Goal: Task Accomplishment & Management: Complete application form

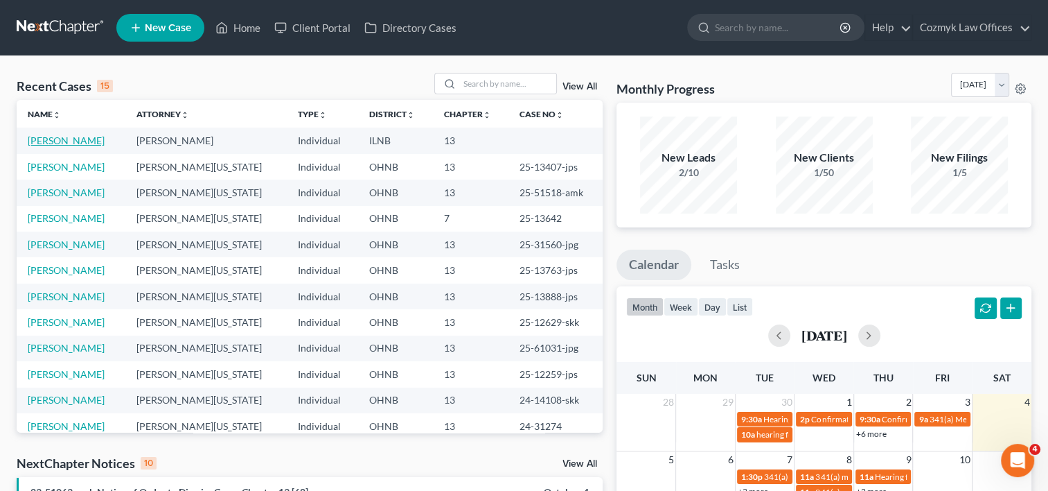
click at [99, 139] on link "[PERSON_NAME]" at bounding box center [66, 140] width 77 height 12
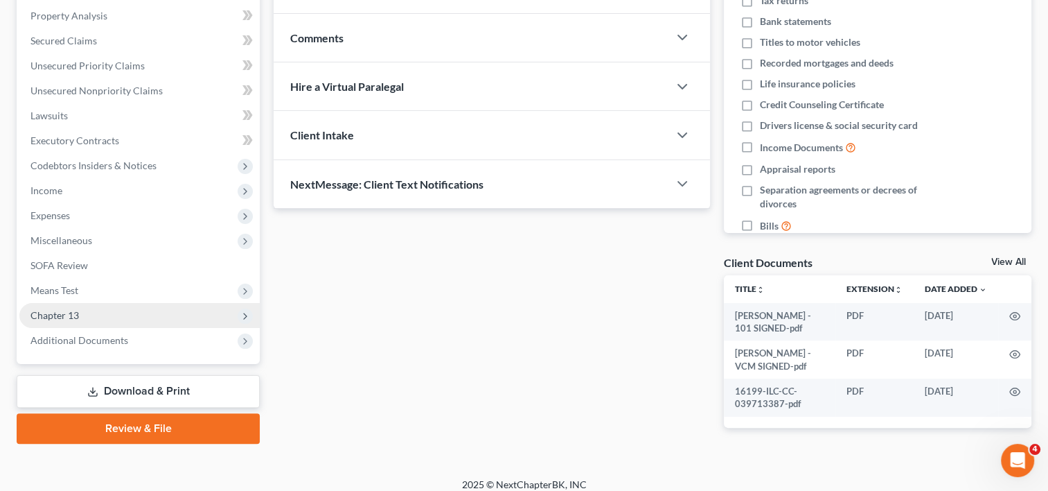
scroll to position [302, 0]
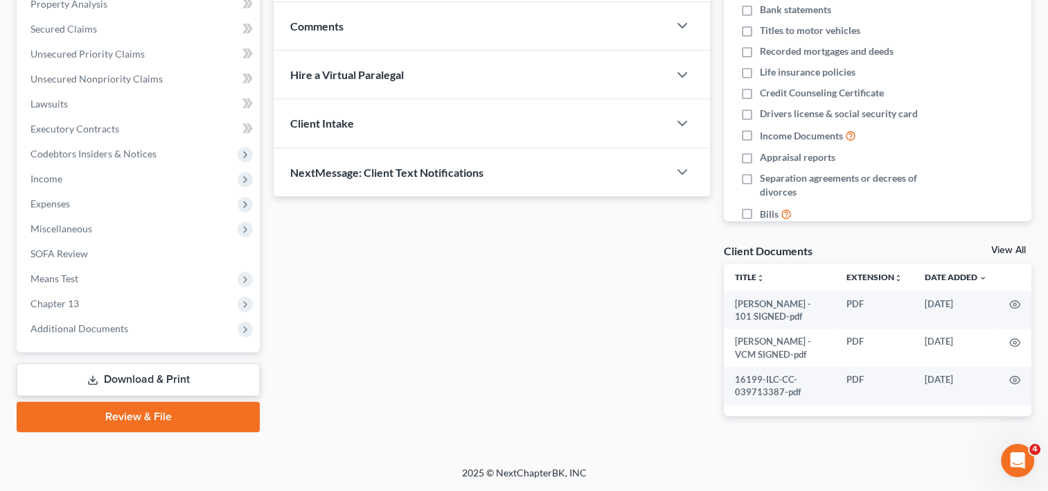
click at [148, 401] on link "Review & File" at bounding box center [138, 416] width 243 height 30
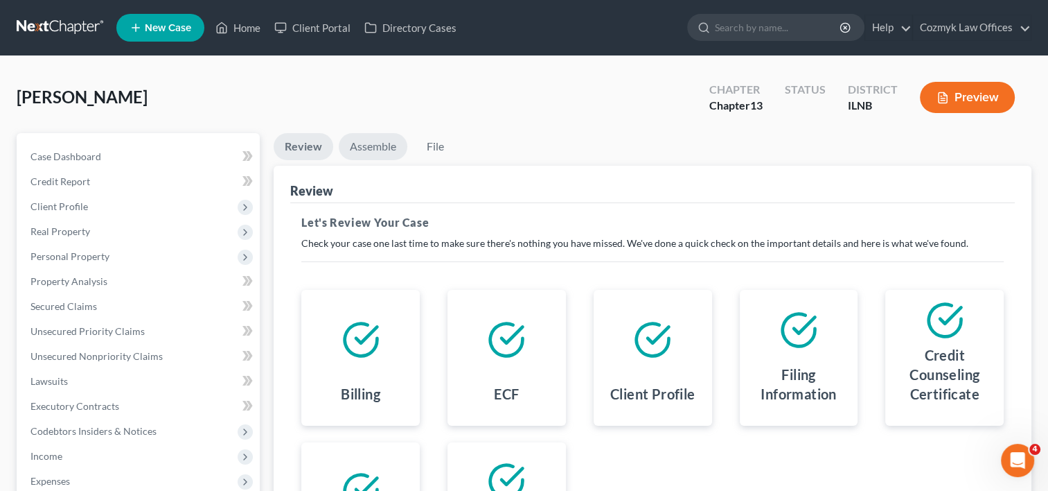
click at [363, 141] on link "Assemble" at bounding box center [373, 146] width 69 height 27
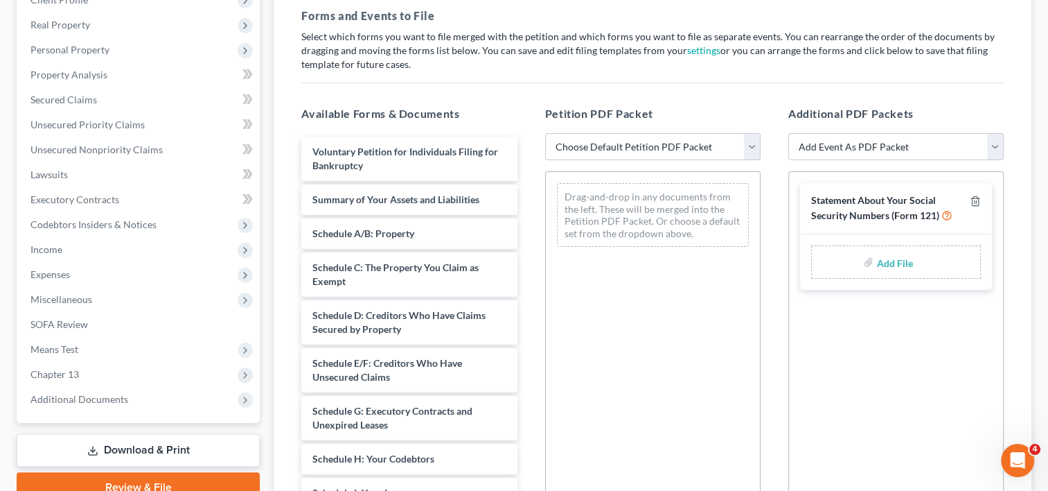
scroll to position [208, 0]
click at [757, 143] on select "Choose Default Petition PDF Packet Emergency Filing (Voluntary Petition and Cre…" at bounding box center [652, 146] width 215 height 28
select select "0"
click at [545, 132] on select "Choose Default Petition PDF Packet Emergency Filing (Voluntary Petition and Cre…" at bounding box center [652, 146] width 215 height 28
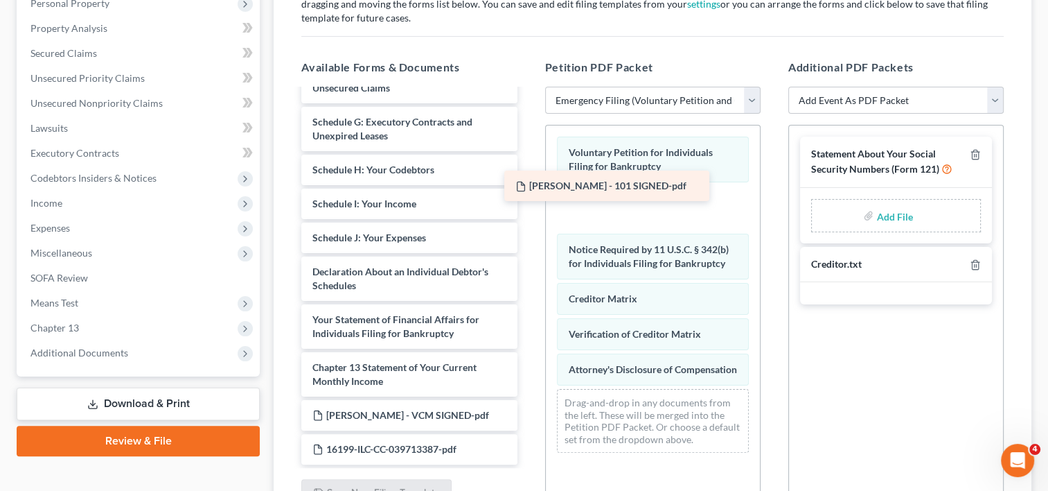
drag, startPoint x: 425, startPoint y: 359, endPoint x: 629, endPoint y: 195, distance: 262.2
click at [528, 195] on div "VERDIRAMO MATTHEW - 101 SIGNED-pdf Summary of Your Assets and Liabilities Sched…" at bounding box center [409, 179] width 238 height 569
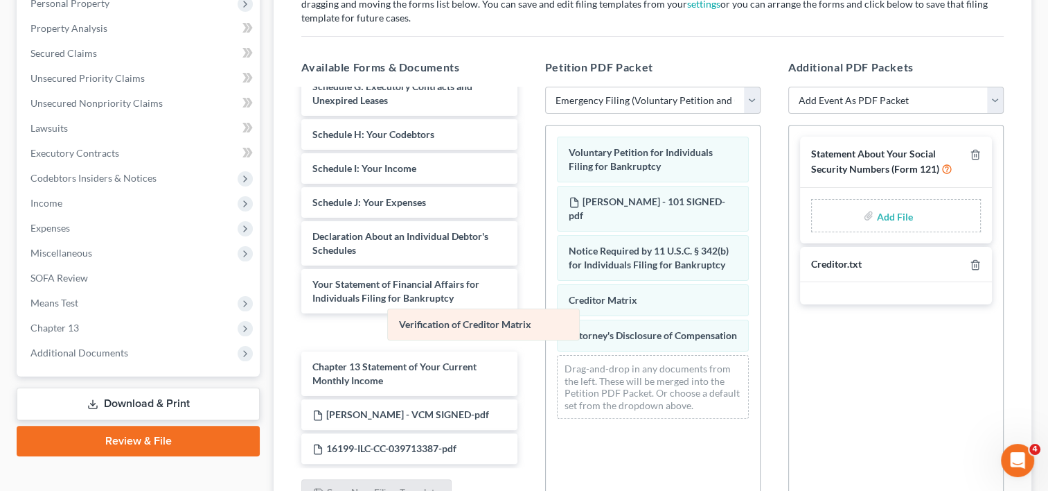
drag, startPoint x: 603, startPoint y: 333, endPoint x: 426, endPoint y: 325, distance: 177.5
click at [546, 325] on div "Verification of Creditor Matrix Voluntary Petition for Individuals Filing for B…" at bounding box center [653, 277] width 214 height 304
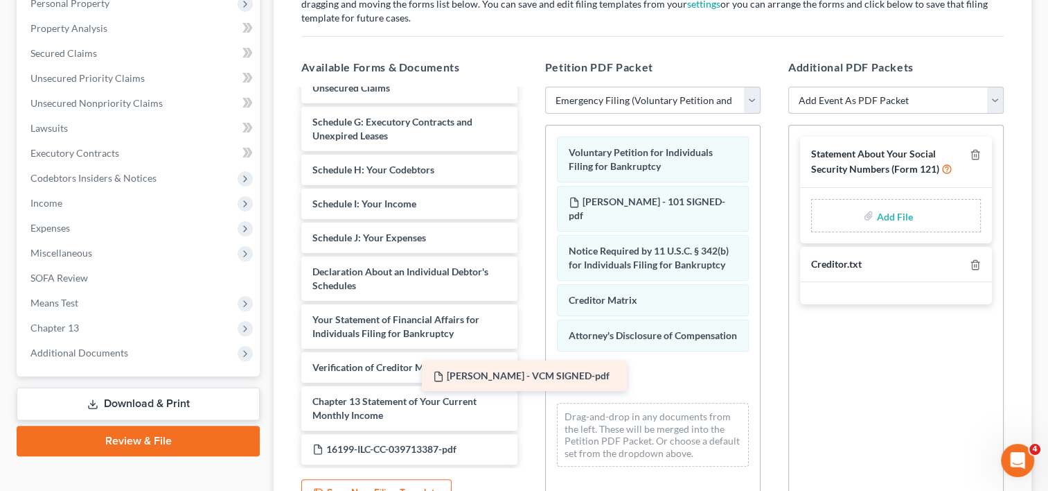
scroll to position [194, 0]
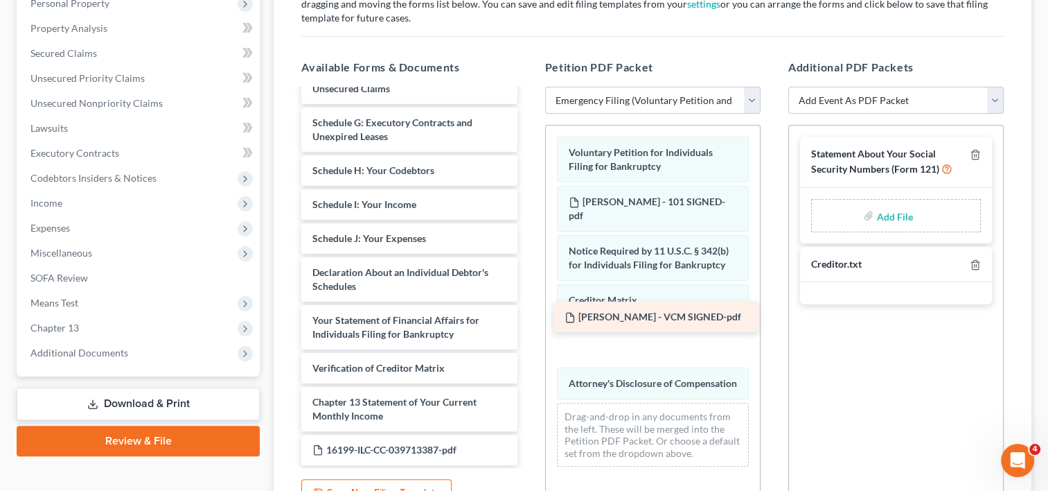
drag, startPoint x: 424, startPoint y: 404, endPoint x: 676, endPoint y: 321, distance: 265.5
click at [528, 321] on div "VERDIRAMO MATTHEW - VCM SIGNED-pdf Summary of Your Assets and Liabilities Sched…" at bounding box center [409, 180] width 238 height 569
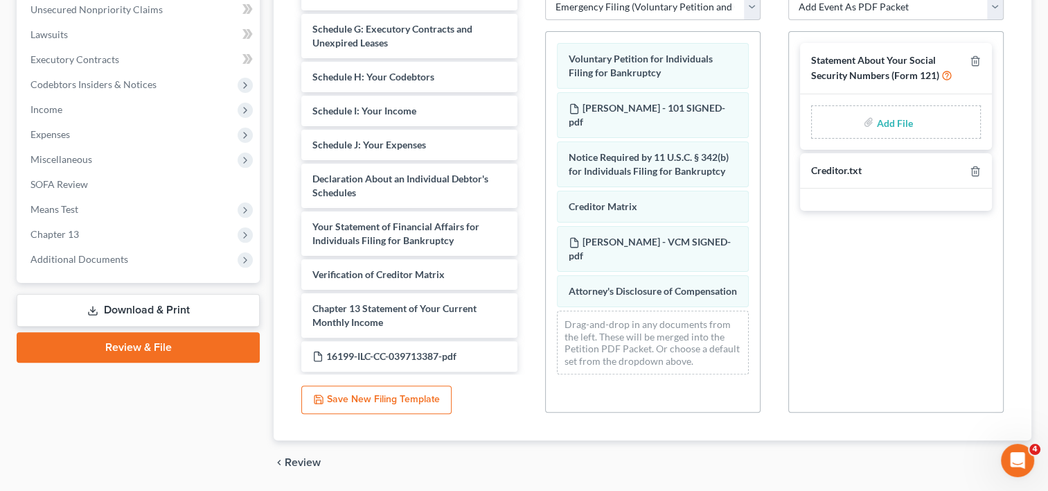
scroll to position [322, 0]
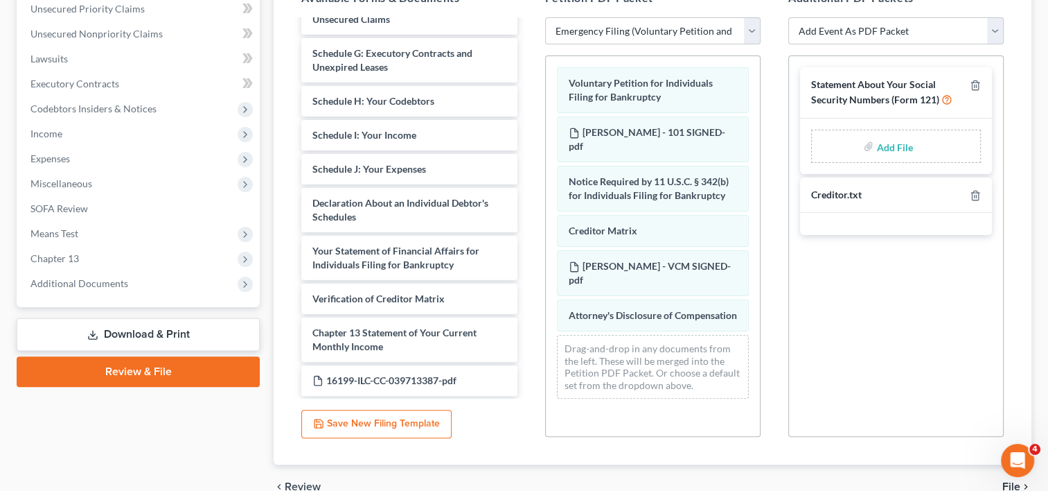
click at [889, 148] on input "file" at bounding box center [892, 146] width 33 height 25
type input "C:\fakepath\VERDIRAMO MATTHEW - 121 SIGNED.pdf"
click at [992, 35] on select "Add Event As PDF Packet Certificate of Credit Counseling Chapter 13 Calculation…" at bounding box center [895, 31] width 215 height 28
select select "0"
click at [788, 17] on select "Add Event As PDF Packet Certificate of Credit Counseling Chapter 13 Calculation…" at bounding box center [895, 31] width 215 height 28
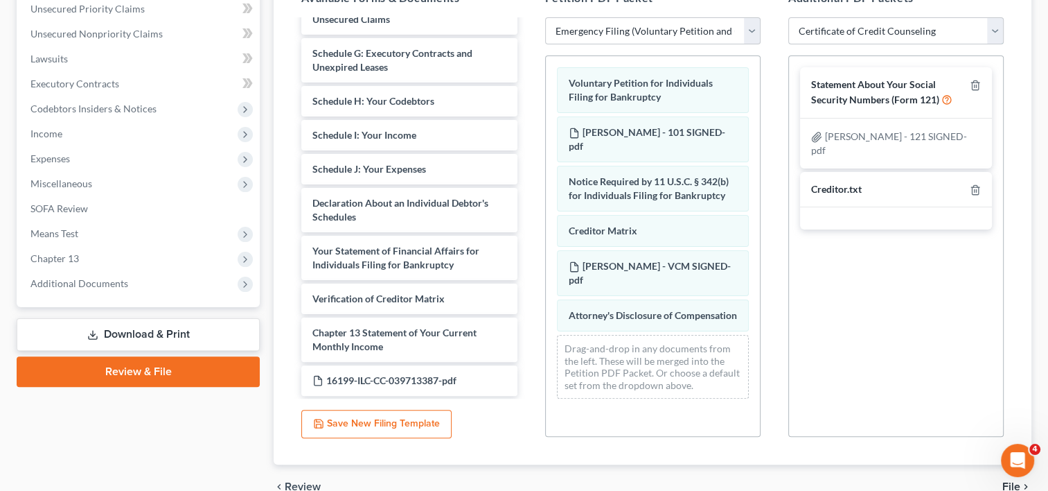
select select
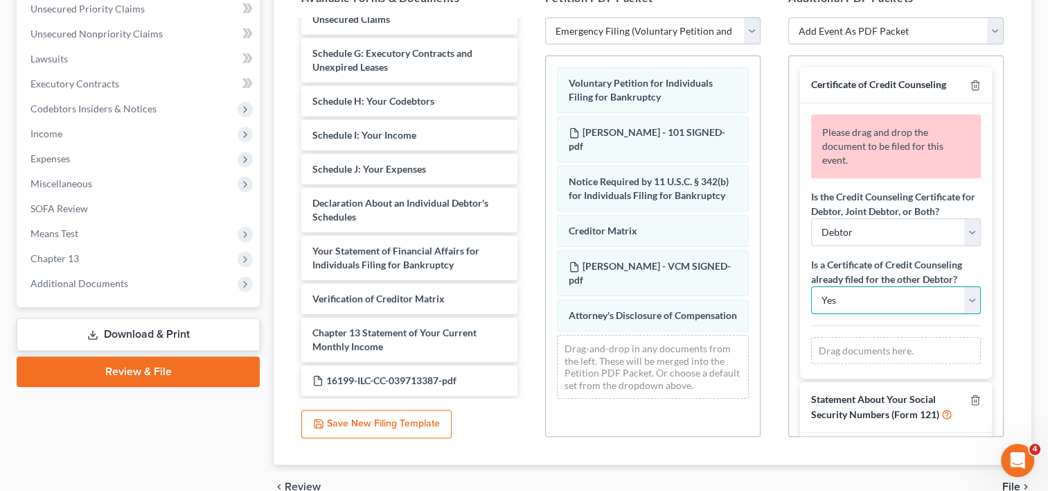
click at [961, 297] on select "Yes No" at bounding box center [896, 300] width 170 height 28
select select "1"
click at [811, 286] on select "Yes No" at bounding box center [896, 300] width 170 height 28
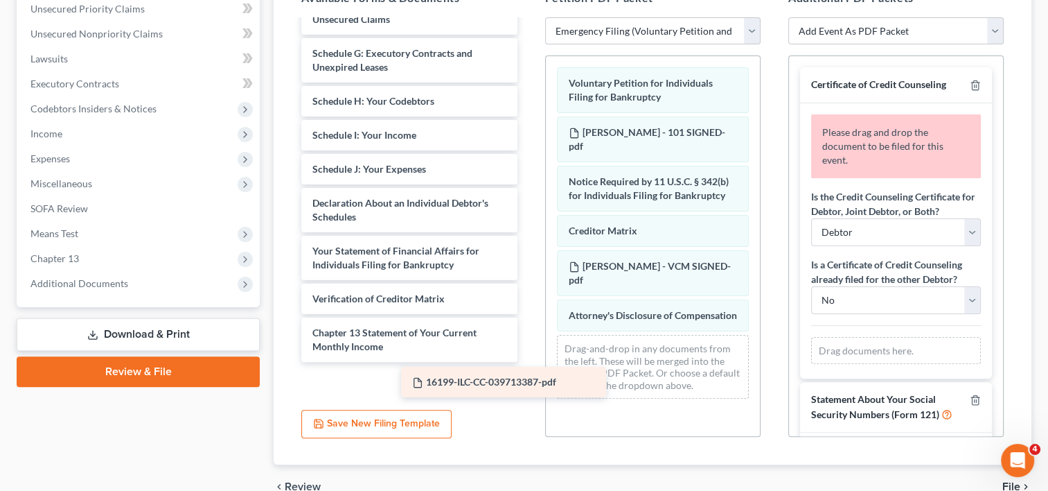
scroll to position [161, 0]
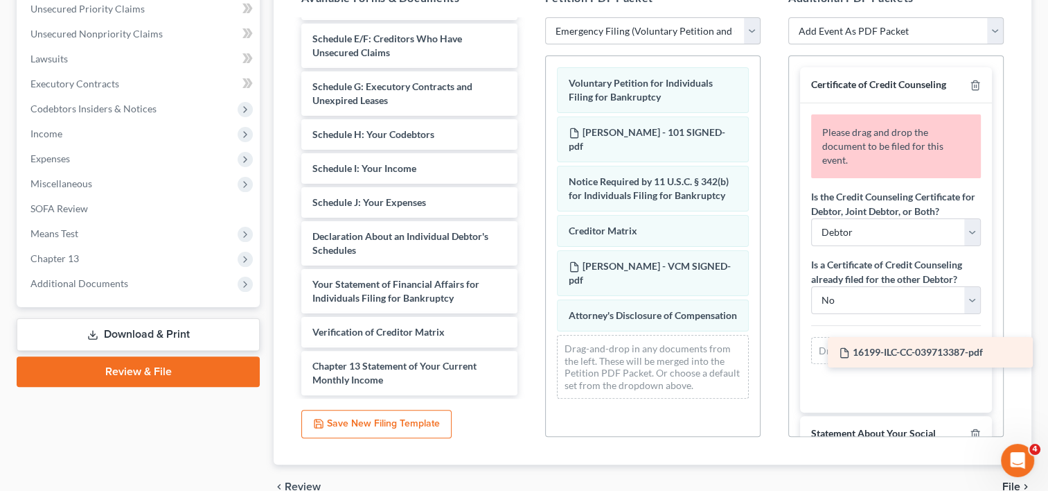
drag, startPoint x: 432, startPoint y: 376, endPoint x: 959, endPoint y: 349, distance: 527.2
click at [528, 349] on div "16199-ILC-CC-039713387-pdf Summary of Your Assets and Liabilities Schedule A/B:…" at bounding box center [409, 127] width 238 height 535
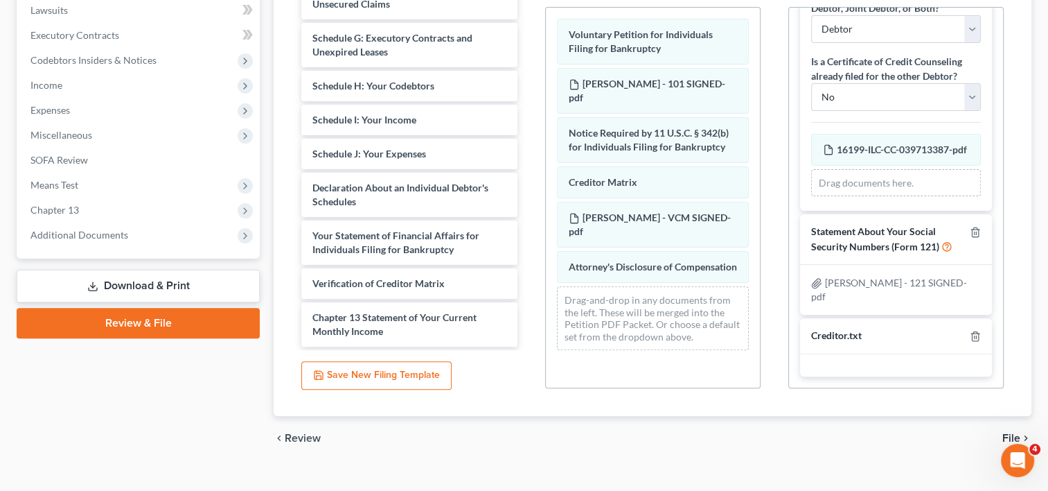
scroll to position [391, 0]
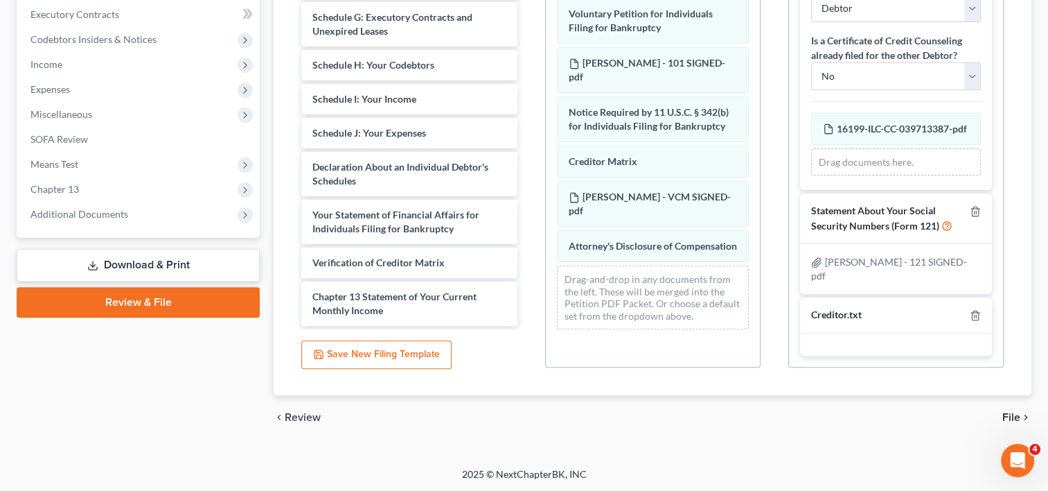
click at [1021, 418] on icon "chevron_right" at bounding box center [1026, 417] width 11 height 11
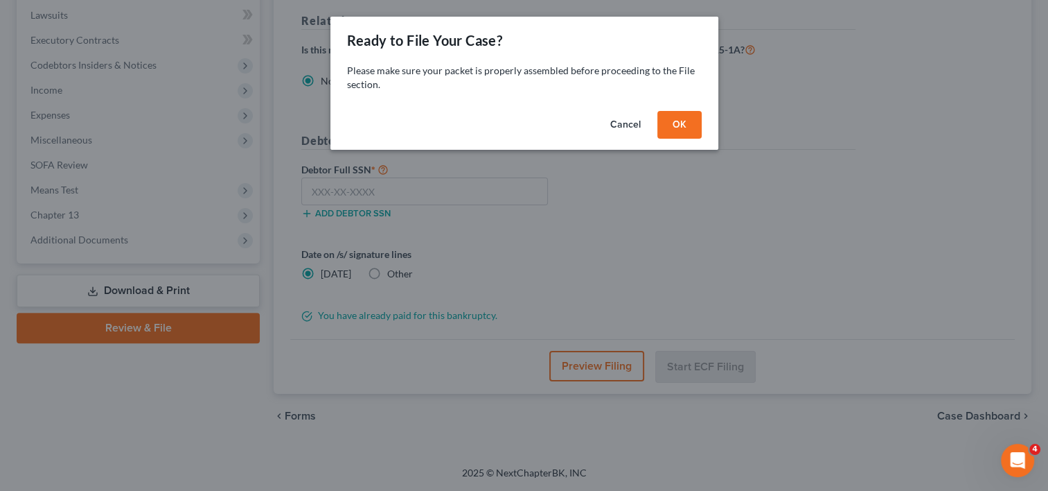
scroll to position [364, 0]
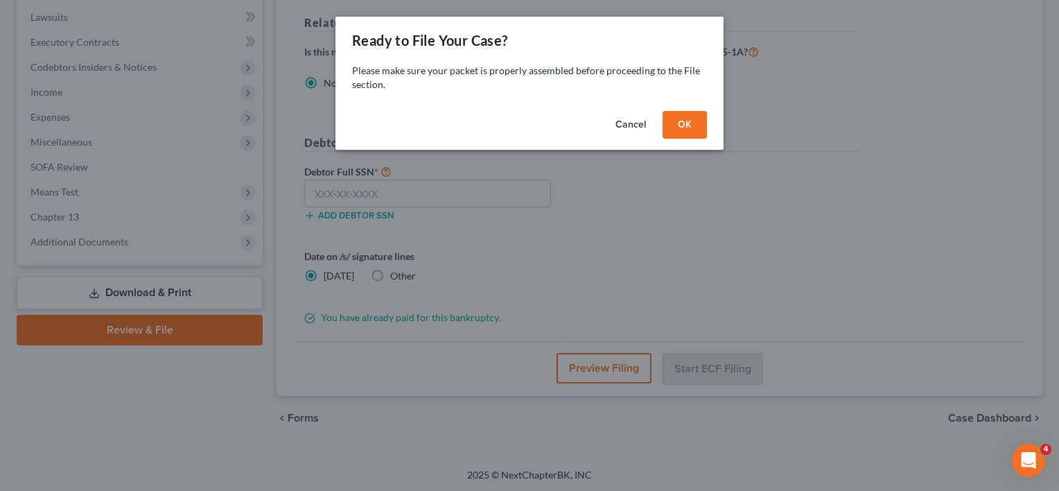
drag, startPoint x: 698, startPoint y: 128, endPoint x: 627, endPoint y: 121, distance: 71.1
click at [697, 128] on button "OK" at bounding box center [684, 125] width 44 height 28
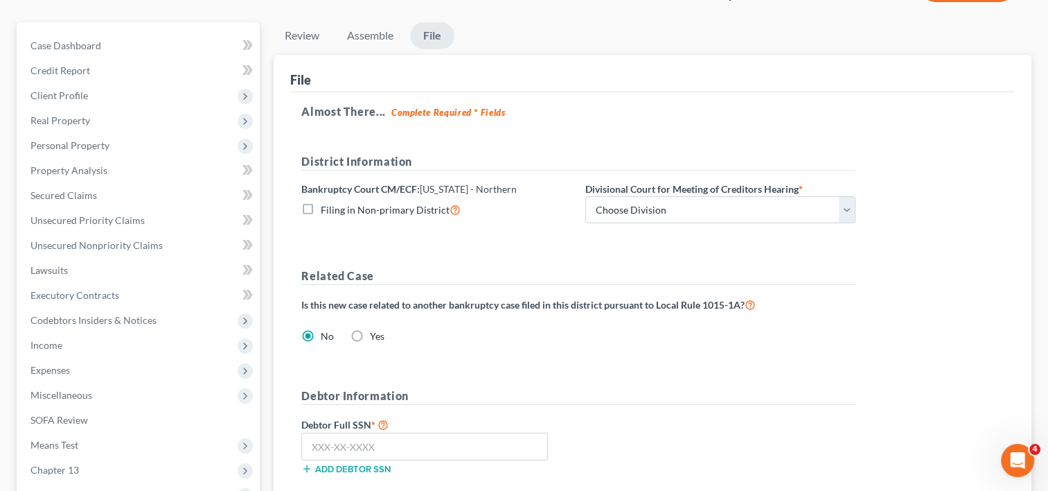
scroll to position [87, 0]
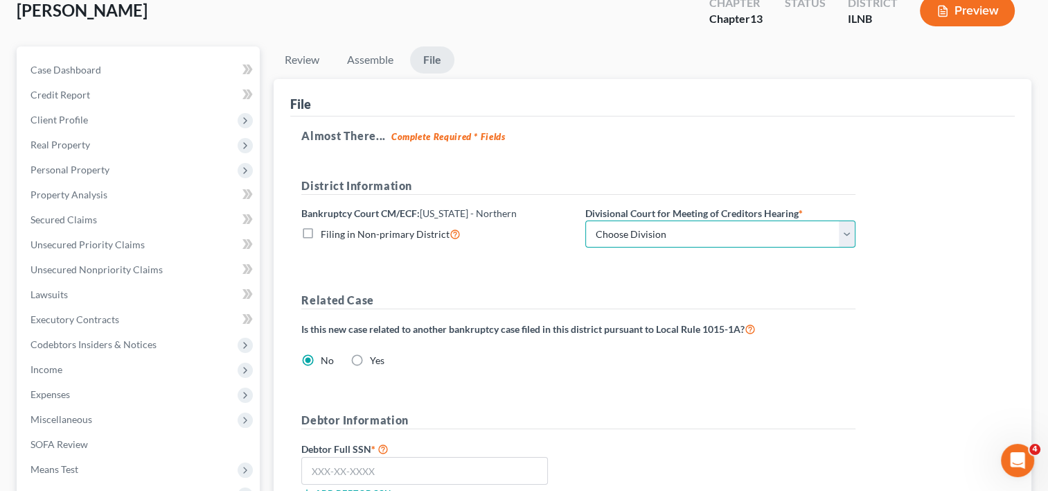
click at [666, 230] on select "Choose Division Chicago Rockford" at bounding box center [720, 234] width 270 height 28
select select "0"
click at [585, 220] on select "Choose Division Chicago Rockford" at bounding box center [720, 234] width 270 height 28
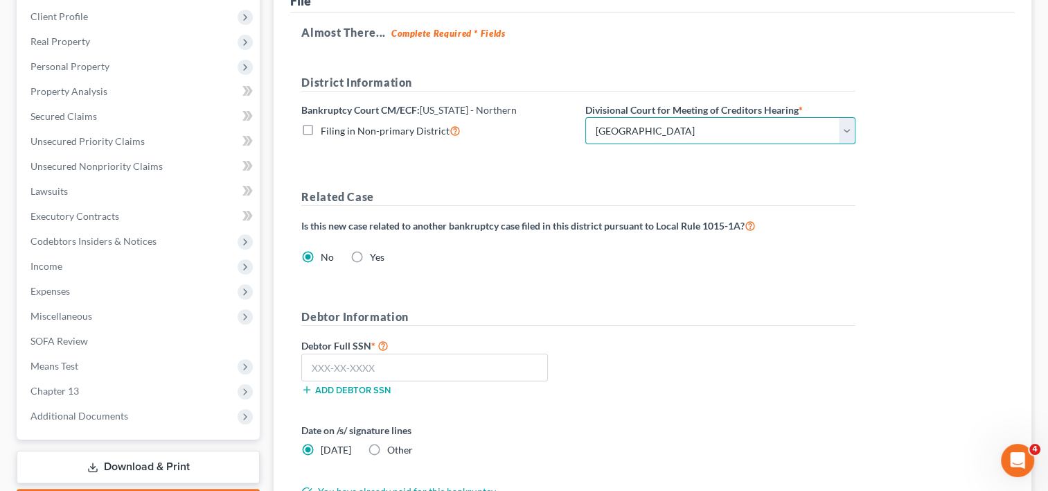
scroll to position [294, 0]
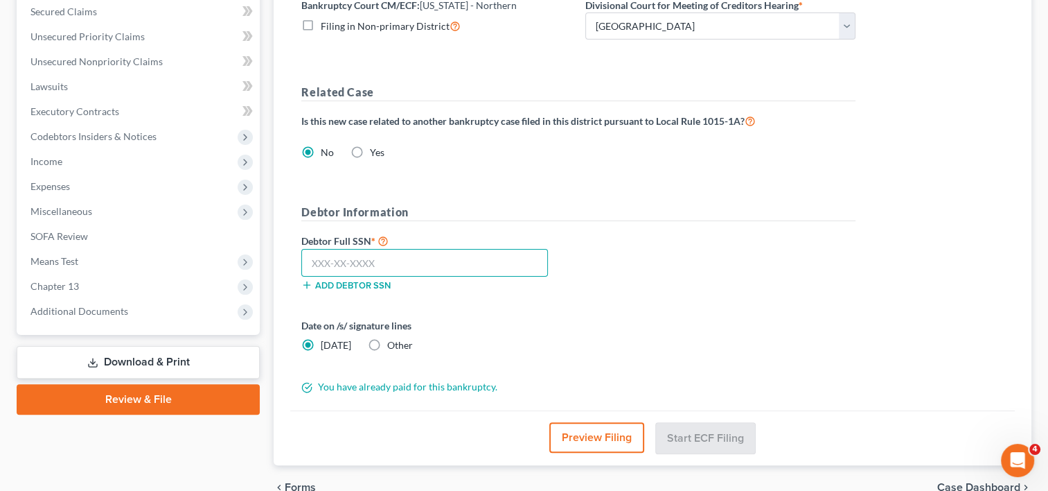
click at [338, 262] on input "text" at bounding box center [424, 263] width 247 height 28
type input "360-82-9267"
click at [387, 346] on label "Other" at bounding box center [400, 345] width 26 height 14
click at [393, 346] on input "Other" at bounding box center [397, 342] width 9 height 9
radio input "true"
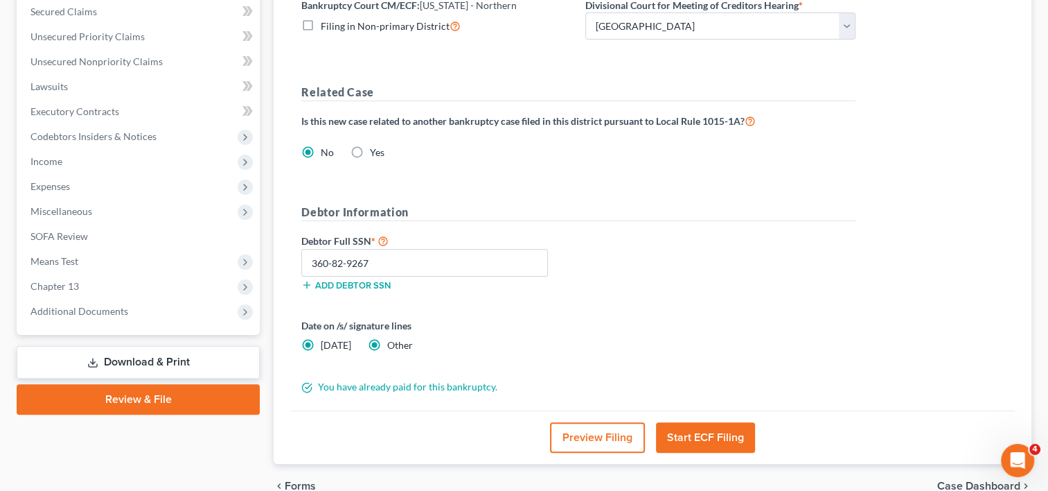
radio input "false"
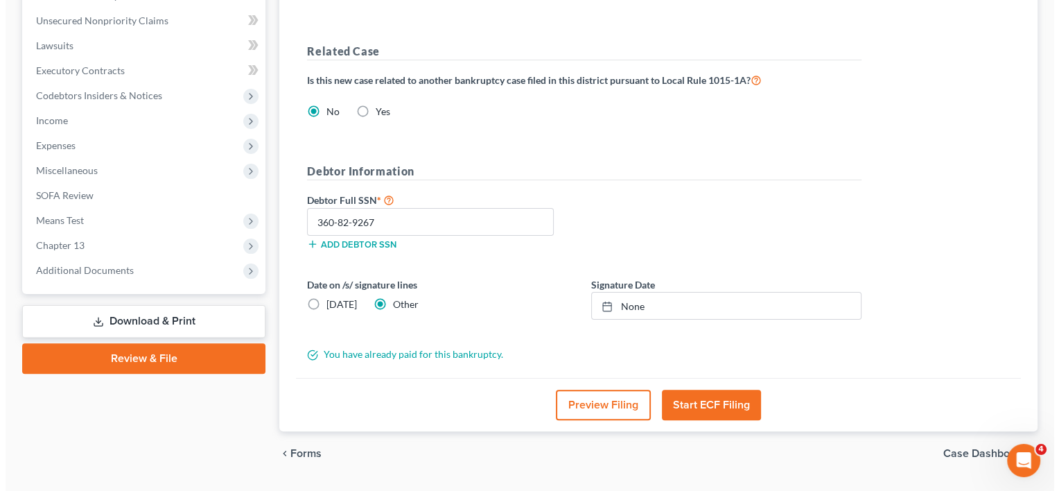
scroll to position [371, 0]
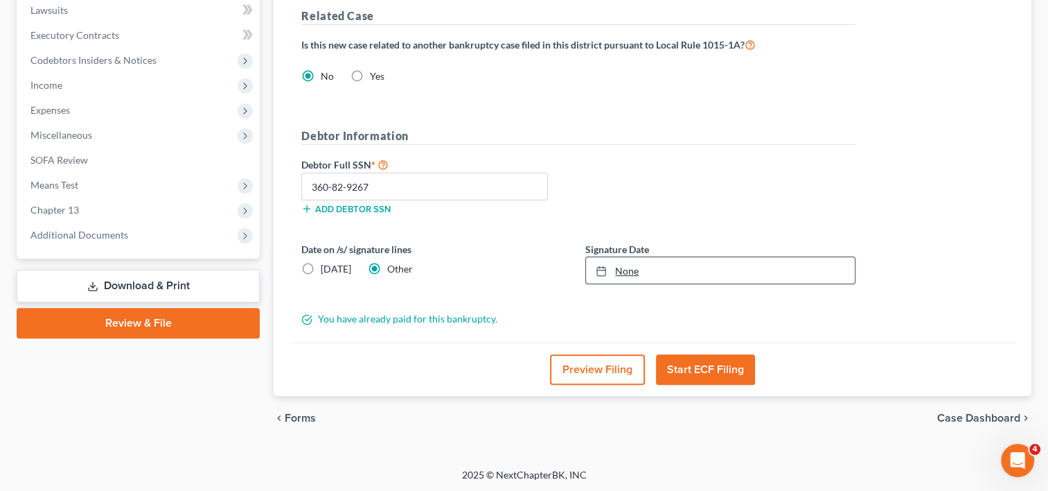
click at [624, 268] on link "None" at bounding box center [720, 270] width 269 height 26
click at [578, 312] on div "You have already paid for this bankruptcy." at bounding box center [578, 319] width 568 height 14
click at [700, 371] on button "Start ECF Filing" at bounding box center [705, 369] width 99 height 30
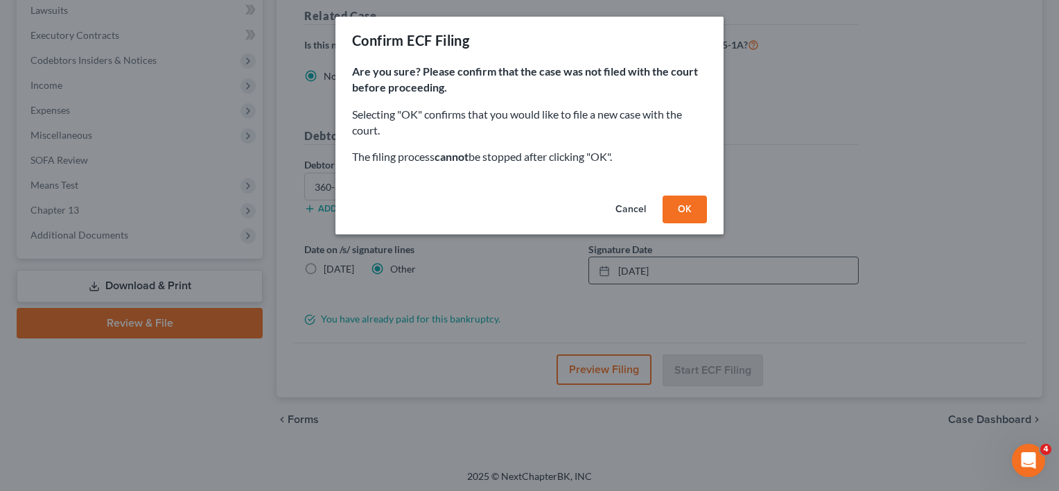
click at [668, 211] on button "OK" at bounding box center [684, 209] width 44 height 28
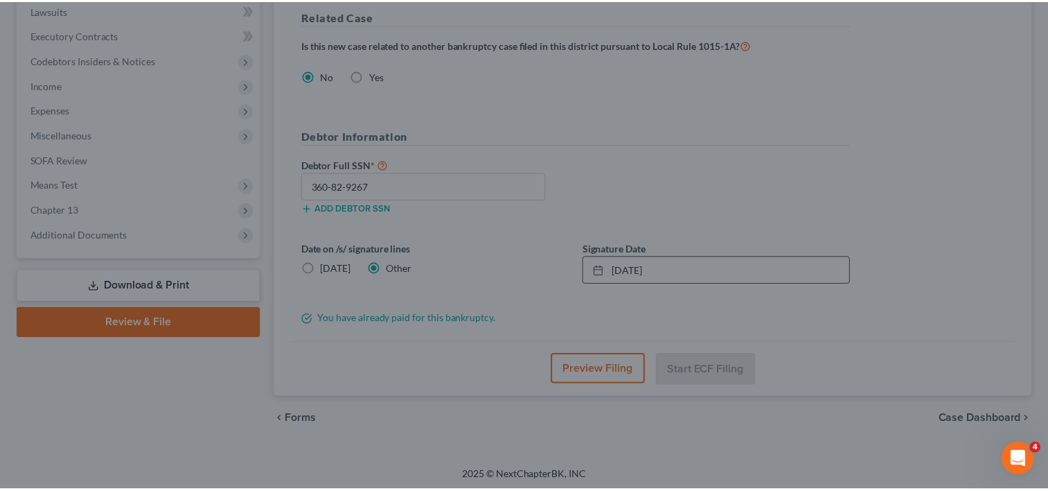
scroll to position [270, 0]
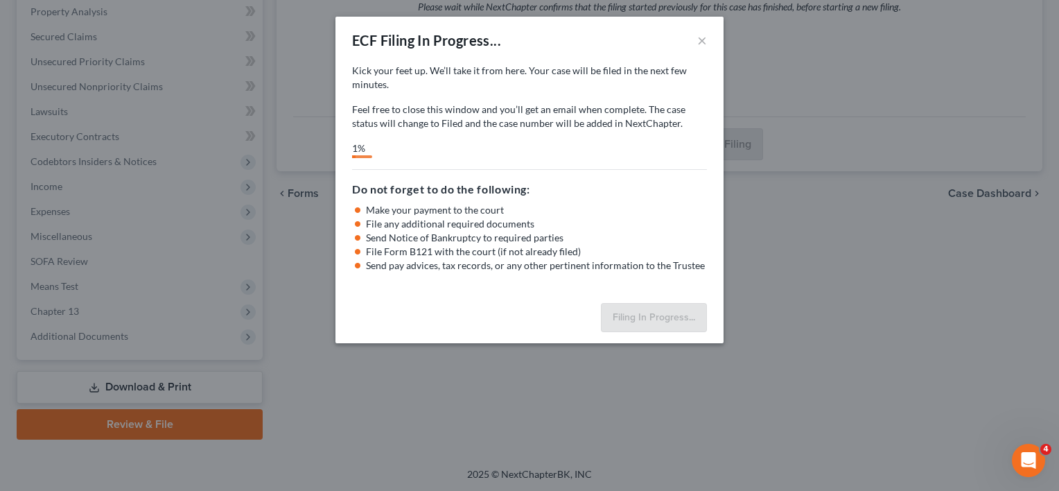
select select "0"
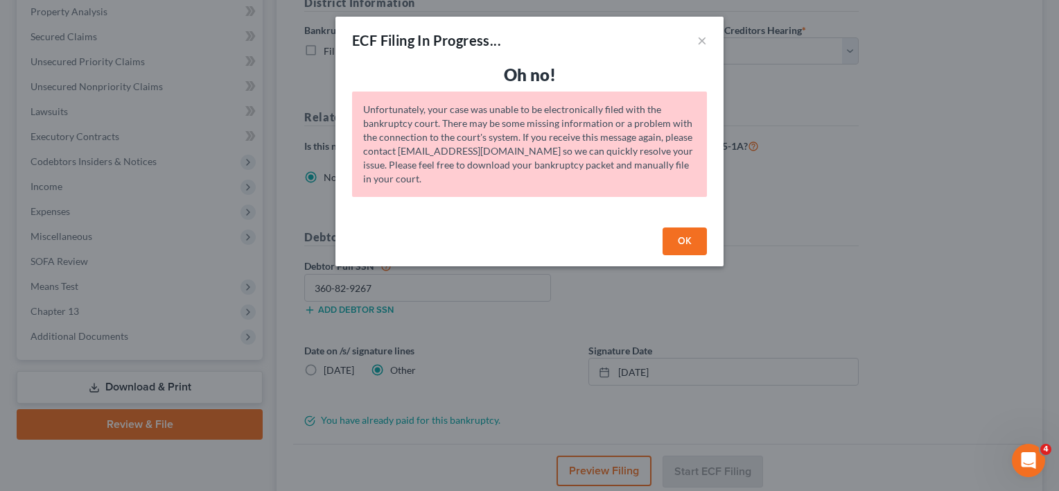
click at [673, 236] on button "OK" at bounding box center [684, 241] width 44 height 28
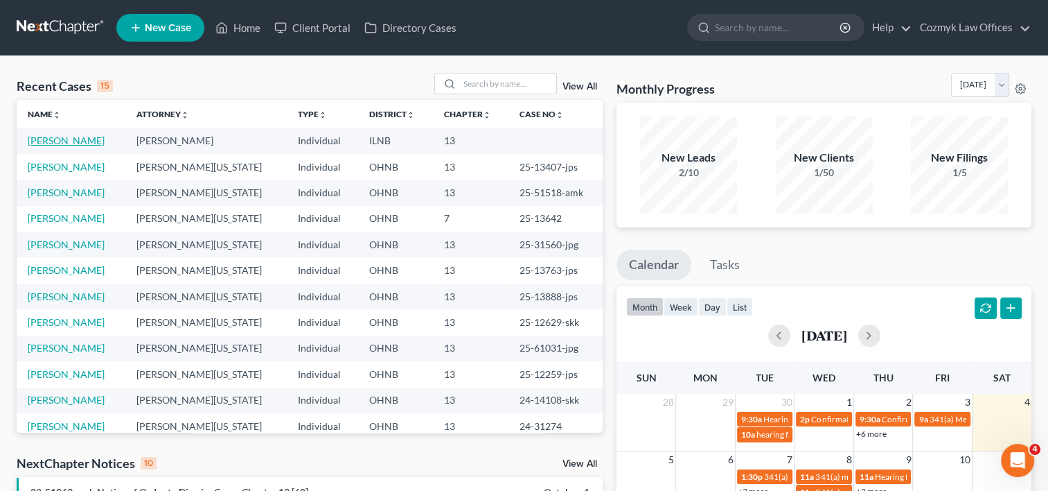
click at [53, 140] on link "[PERSON_NAME]" at bounding box center [66, 140] width 77 height 12
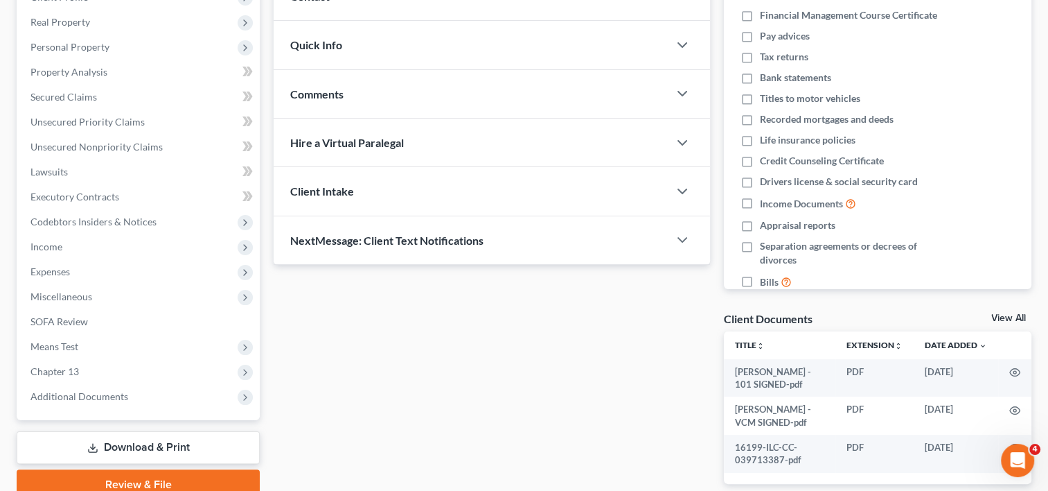
scroll to position [302, 0]
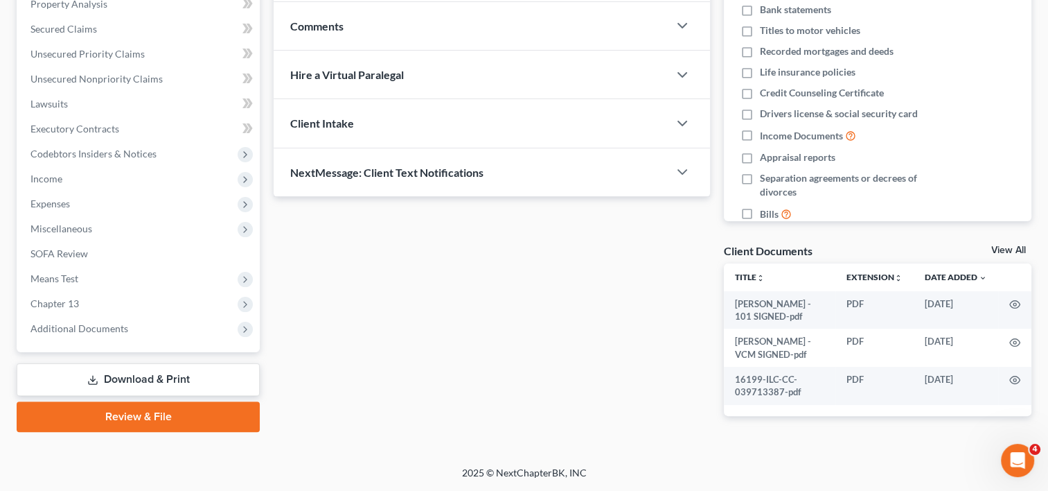
click at [157, 363] on link "Download & Print" at bounding box center [138, 379] width 243 height 33
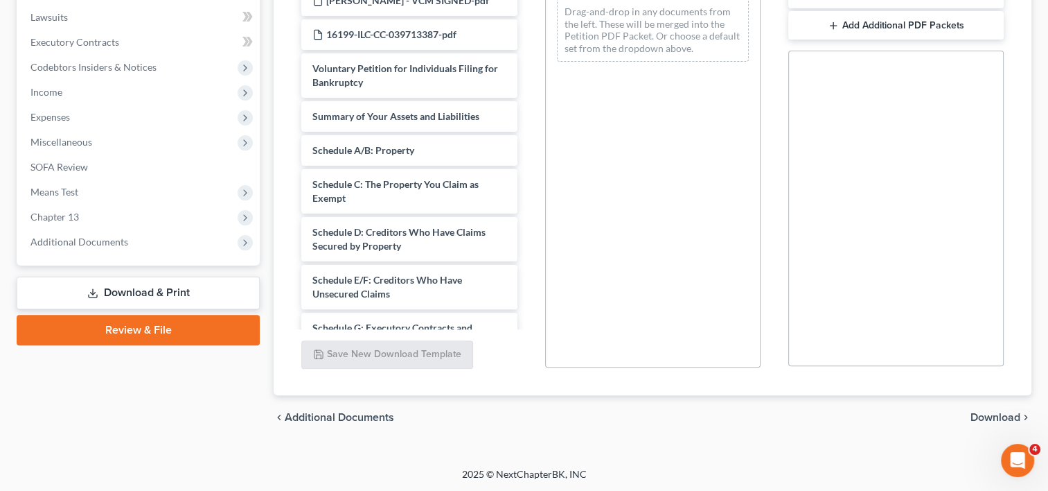
click at [138, 333] on link "Review & File" at bounding box center [138, 330] width 243 height 30
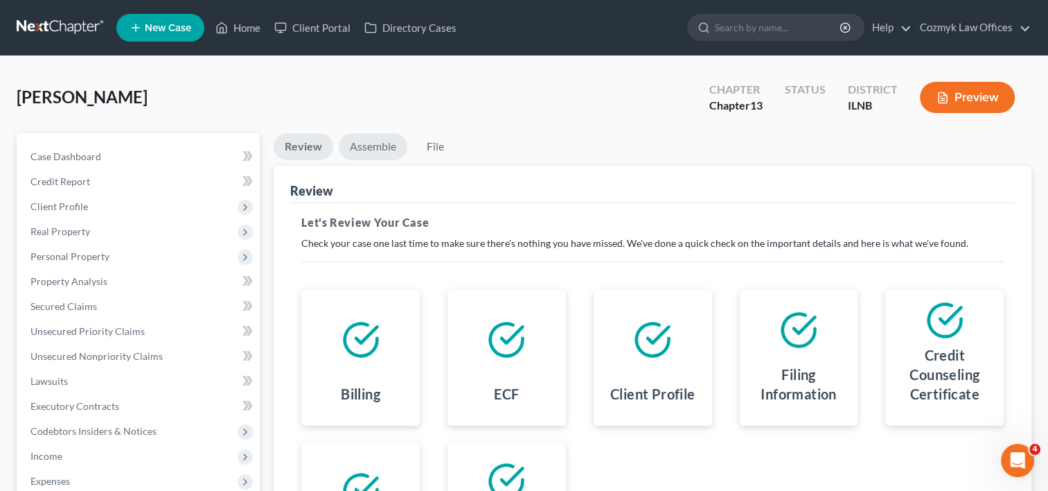
click at [366, 145] on link "Assemble" at bounding box center [373, 146] width 69 height 27
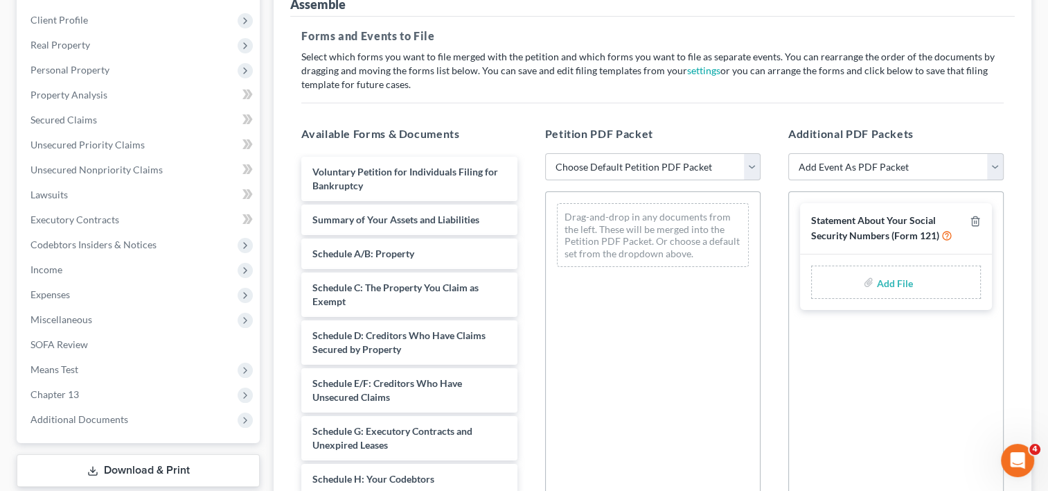
scroll to position [208, 0]
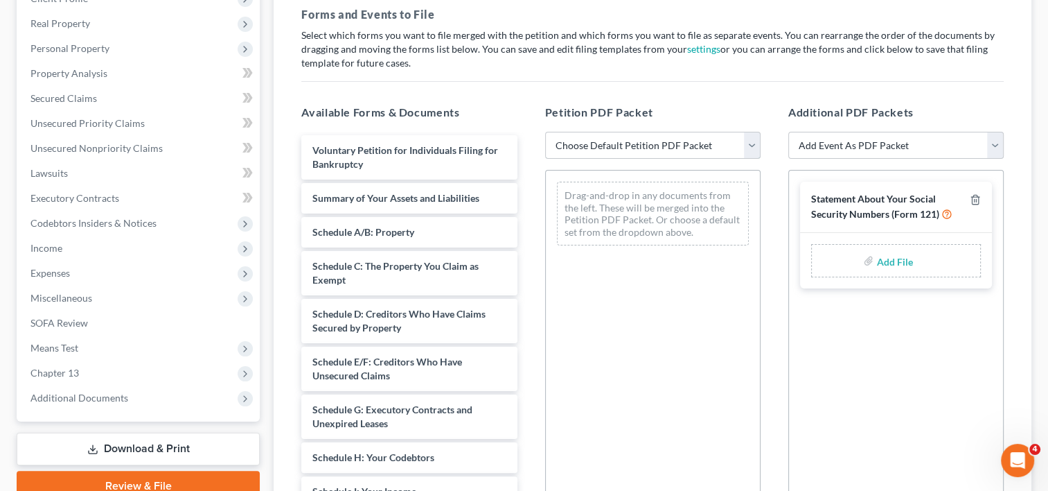
click at [751, 141] on select "Choose Default Petition PDF Packet Emergency Filing (Voluntary Petition and Cre…" at bounding box center [652, 146] width 215 height 28
select select "0"
click at [545, 132] on select "Choose Default Petition PDF Packet Emergency Filing (Voluntary Petition and Cre…" at bounding box center [652, 146] width 215 height 28
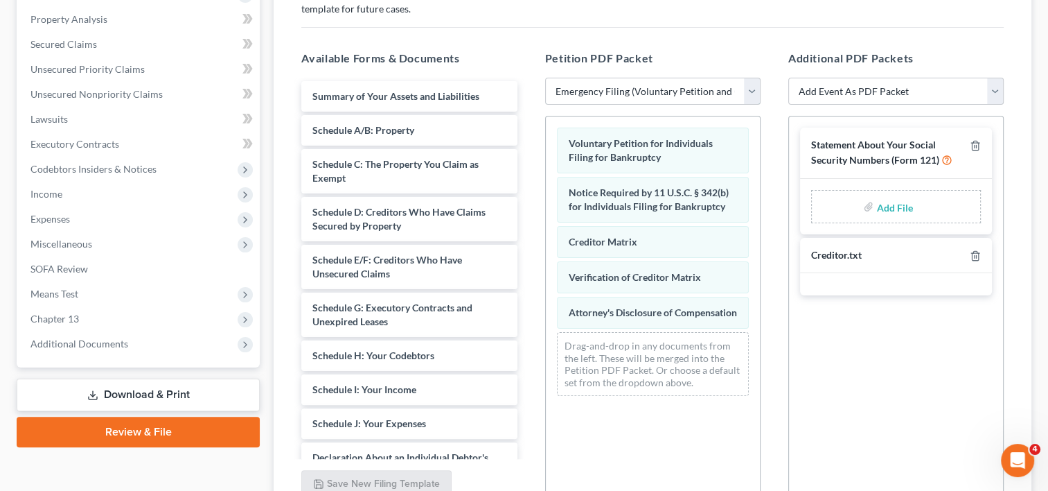
scroll to position [253, 0]
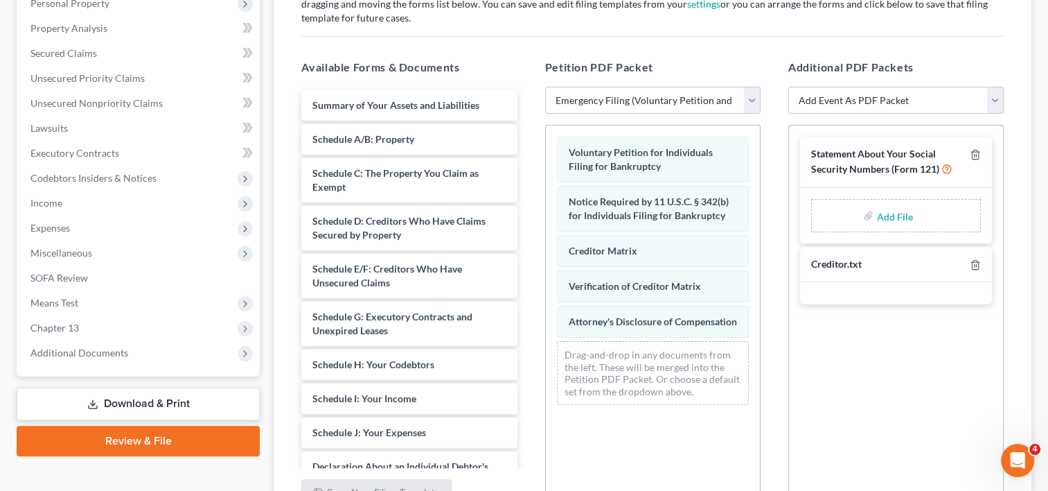
click at [900, 216] on input "file" at bounding box center [892, 215] width 33 height 25
type input "C:\fakepath\VERDIRAMO MATTHEW - 121 SIGNED.pdf"
click at [995, 103] on select "Add Event As PDF Packet Certificate of Credit Counseling Chapter 13 Calculation…" at bounding box center [895, 101] width 215 height 28
select select "0"
click at [788, 87] on select "Add Event As PDF Packet Certificate of Credit Counseling Chapter 13 Calculation…" at bounding box center [895, 101] width 215 height 28
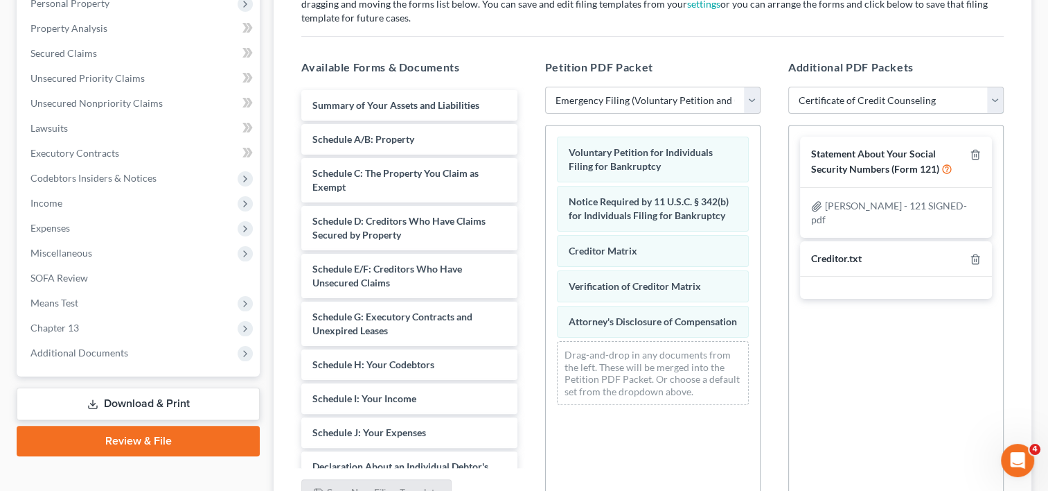
select select
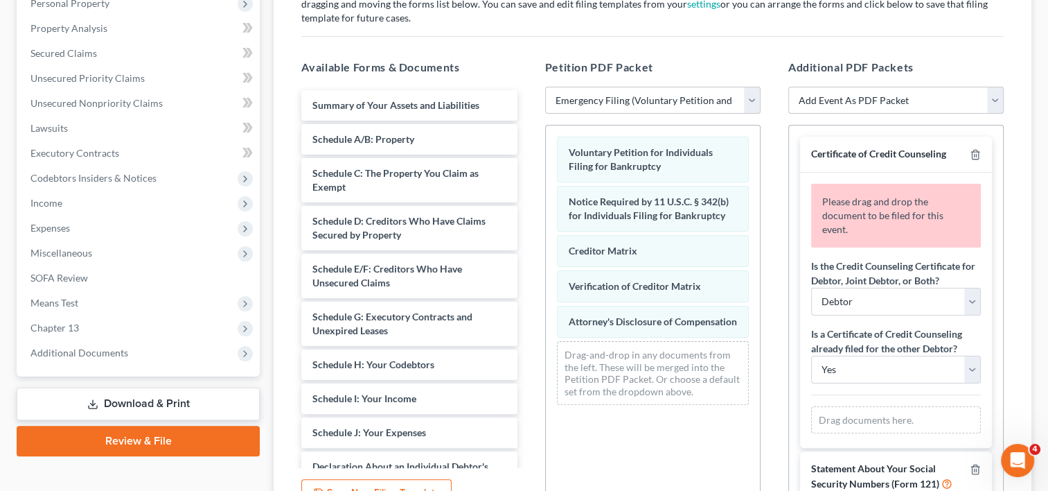
scroll to position [116, 0]
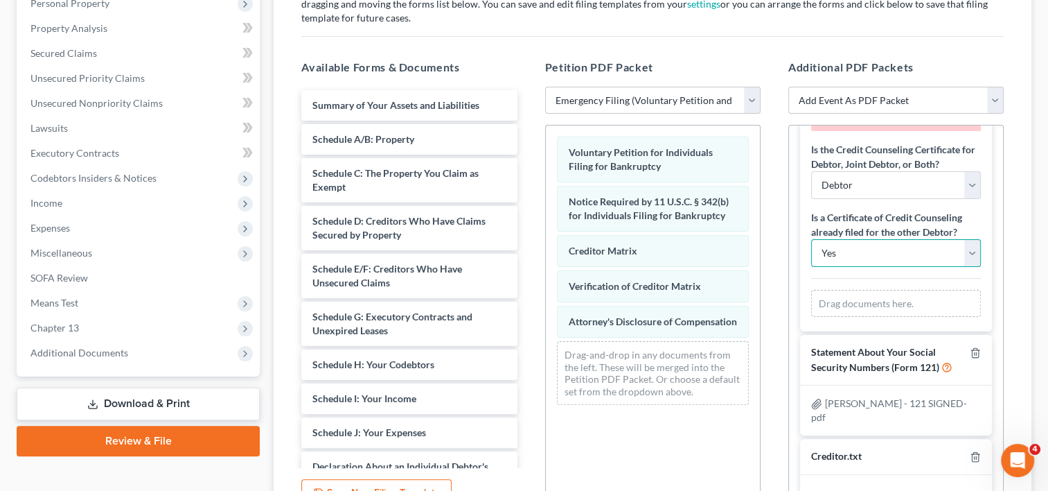
click at [953, 257] on select "Yes No" at bounding box center [896, 253] width 170 height 28
select select "1"
click at [811, 239] on select "Yes No" at bounding box center [896, 253] width 170 height 28
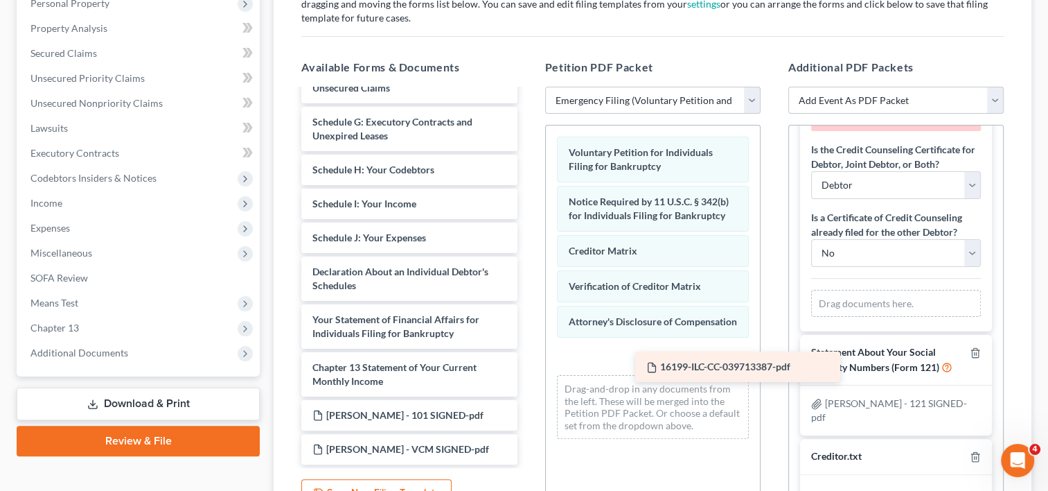
scroll to position [222, 0]
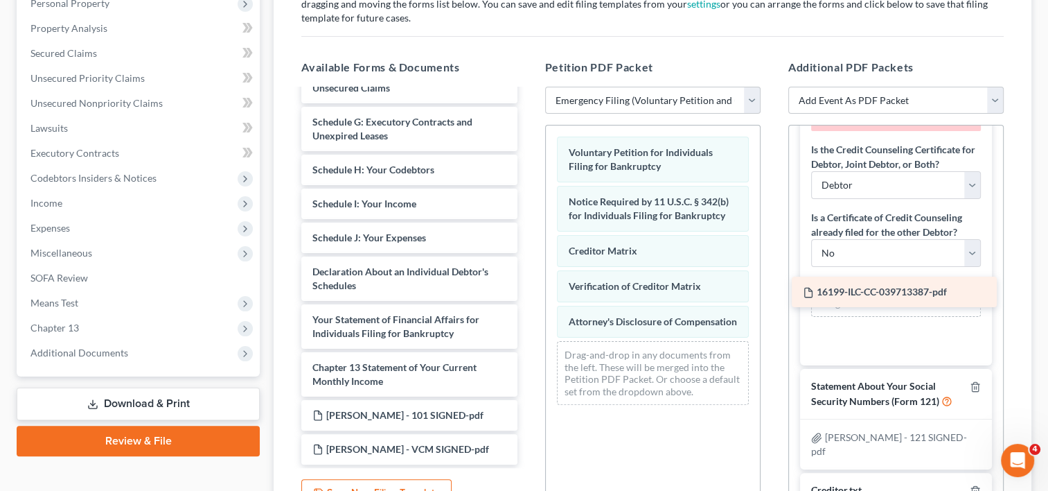
drag, startPoint x: 421, startPoint y: 447, endPoint x: 912, endPoint y: 291, distance: 514.7
click at [528, 291] on div "16199-ILC-CC-039713387-pdf Summary of Your Assets and Liabilities Schedule A/B:…" at bounding box center [409, 179] width 238 height 569
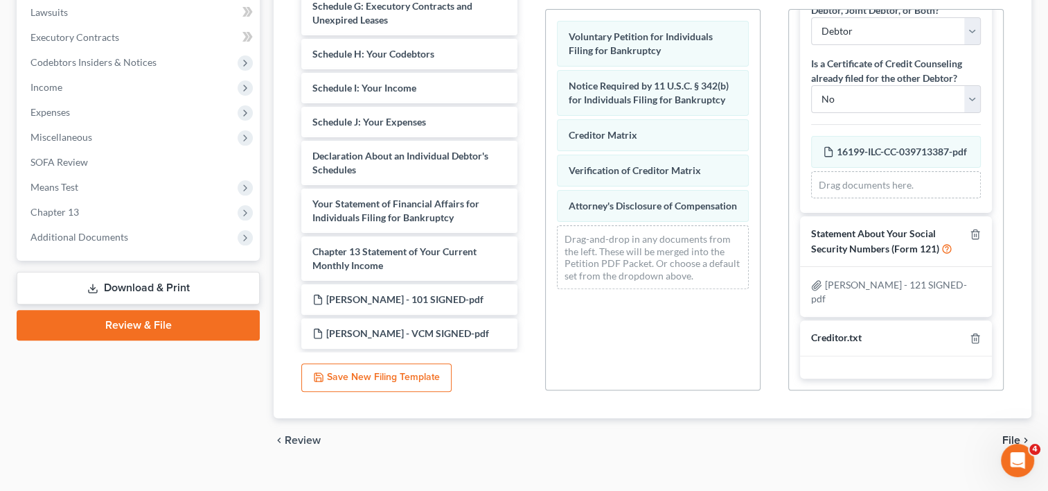
scroll to position [391, 0]
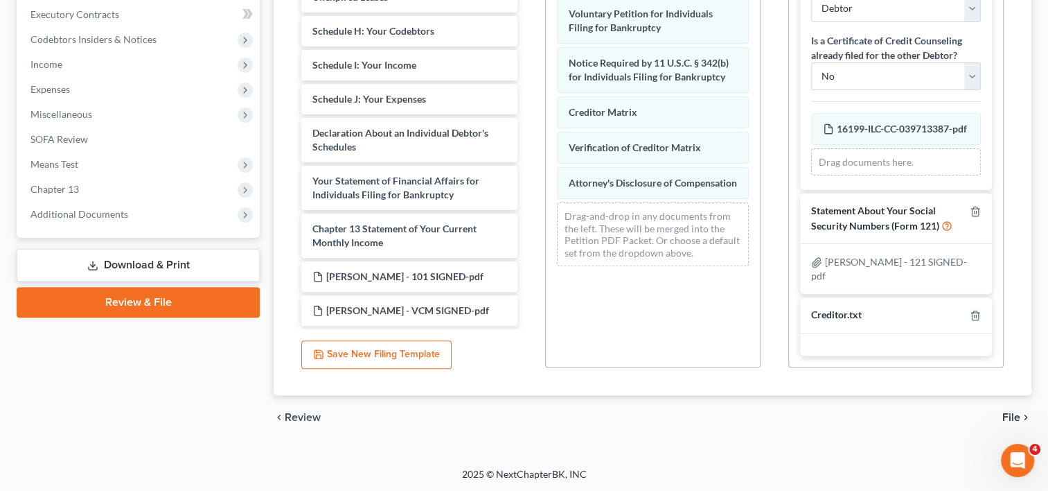
click at [145, 260] on link "Download & Print" at bounding box center [138, 265] width 243 height 33
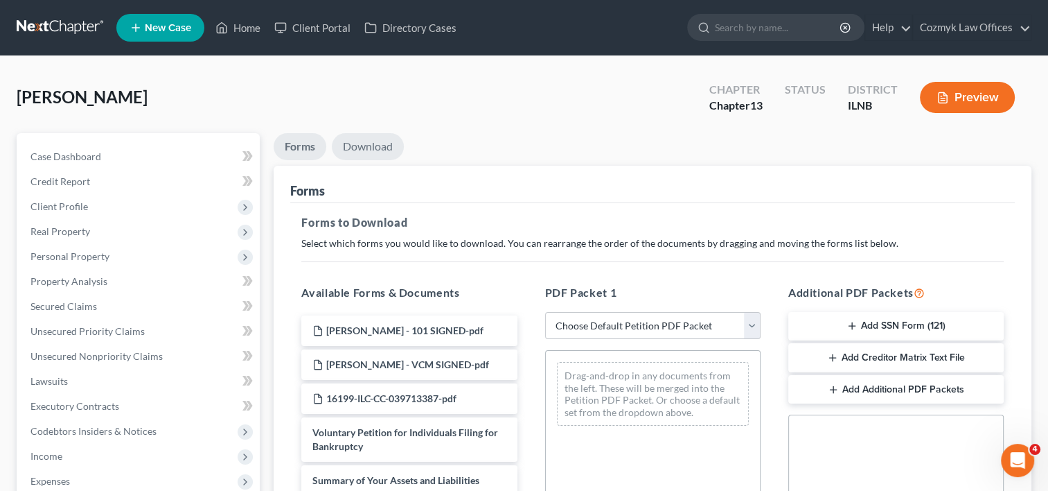
click at [367, 148] on link "Download" at bounding box center [368, 146] width 72 height 27
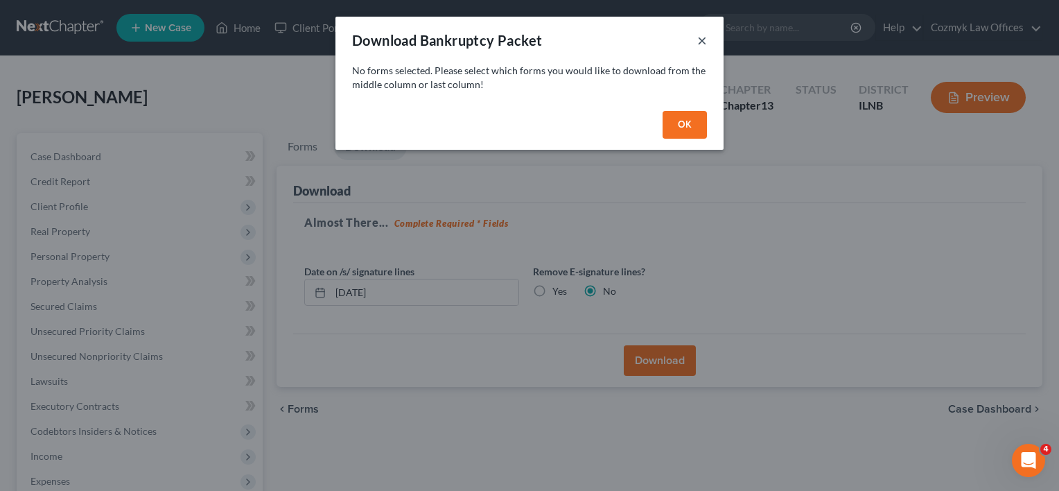
click at [693, 34] on div "Download Bankruptcy Packet ×" at bounding box center [529, 40] width 388 height 47
click at [700, 39] on button "×" at bounding box center [702, 40] width 10 height 17
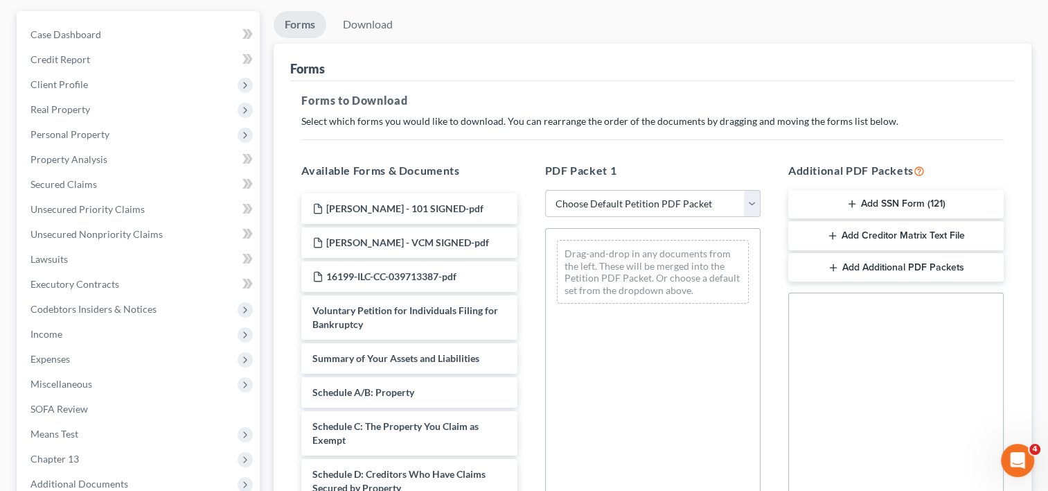
scroll to position [208, 0]
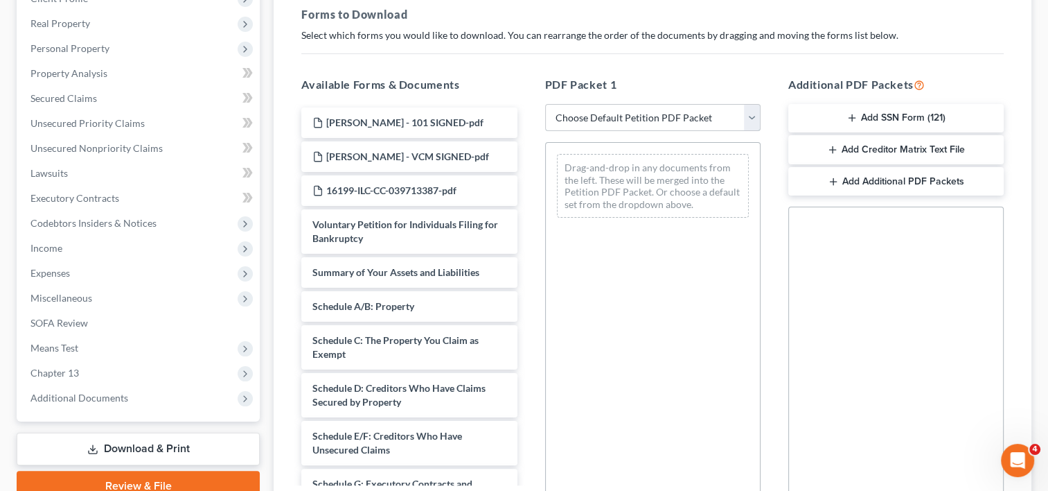
click at [756, 108] on select "Choose Default Petition PDF Packet Complete Bankruptcy Petition (all forms and …" at bounding box center [652, 118] width 215 height 28
select select "1"
click at [550, 104] on select "Choose Default Petition PDF Packet Complete Bankruptcy Petition (all forms and …" at bounding box center [652, 118] width 215 height 28
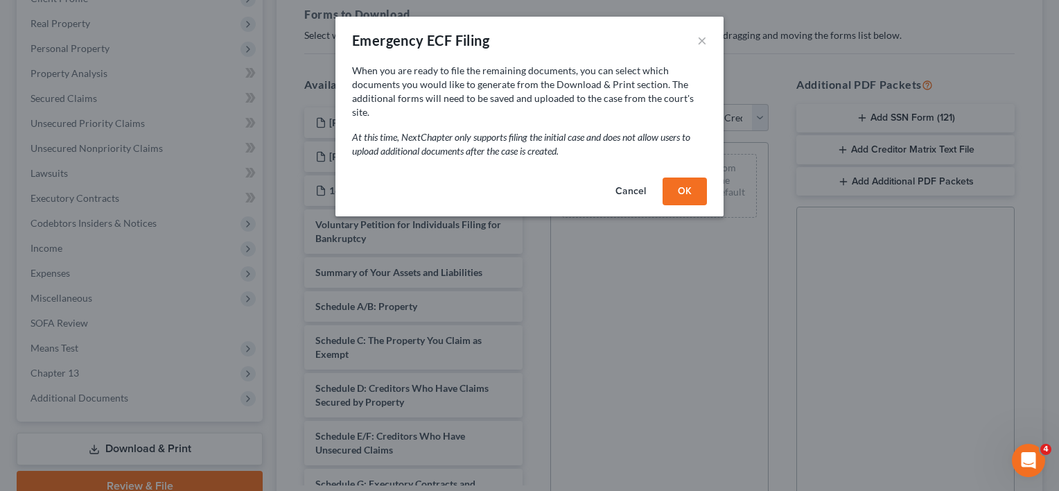
click at [700, 177] on button "OK" at bounding box center [684, 191] width 44 height 28
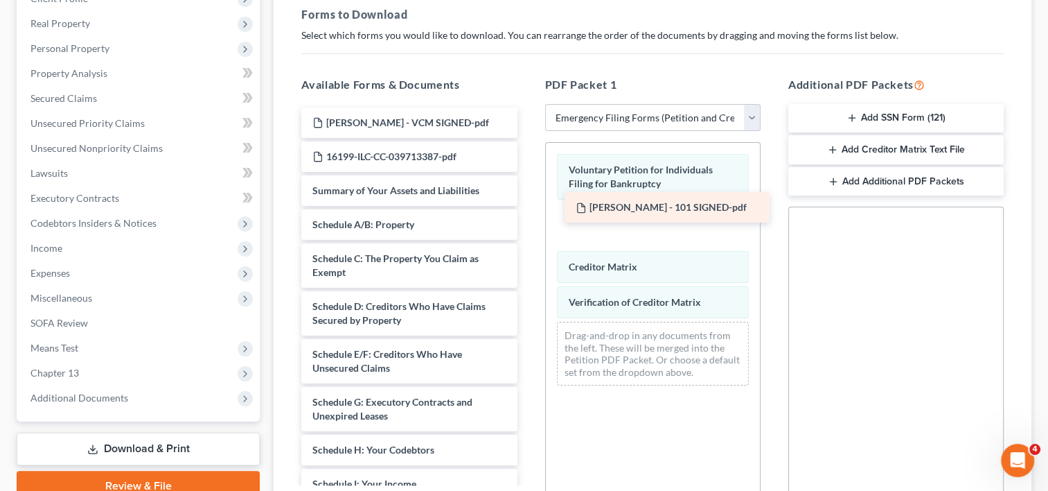
drag, startPoint x: 432, startPoint y: 124, endPoint x: 693, endPoint y: 208, distance: 273.7
click at [528, 208] on div "VERDIRAMO MATTHEW - 101 SIGNED-pdf VERDIRAMO MATTHEW - 101 SIGNED-pdf VERDIRAMO…" at bounding box center [409, 432] width 238 height 651
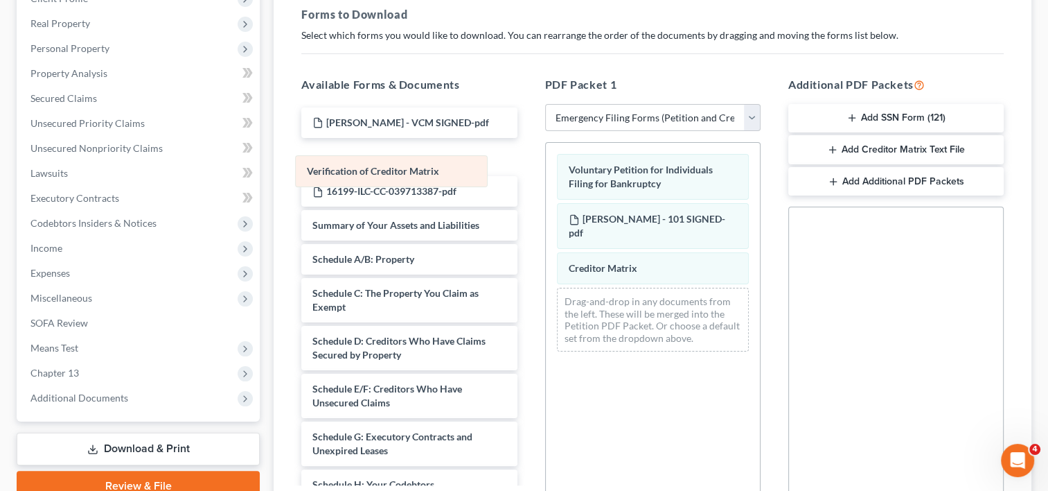
drag, startPoint x: 628, startPoint y: 299, endPoint x: 367, endPoint y: 166, distance: 293.1
click at [546, 166] on div "Verification of Creditor Matrix Voluntary Petition for Individuals Filing for B…" at bounding box center [653, 253] width 214 height 220
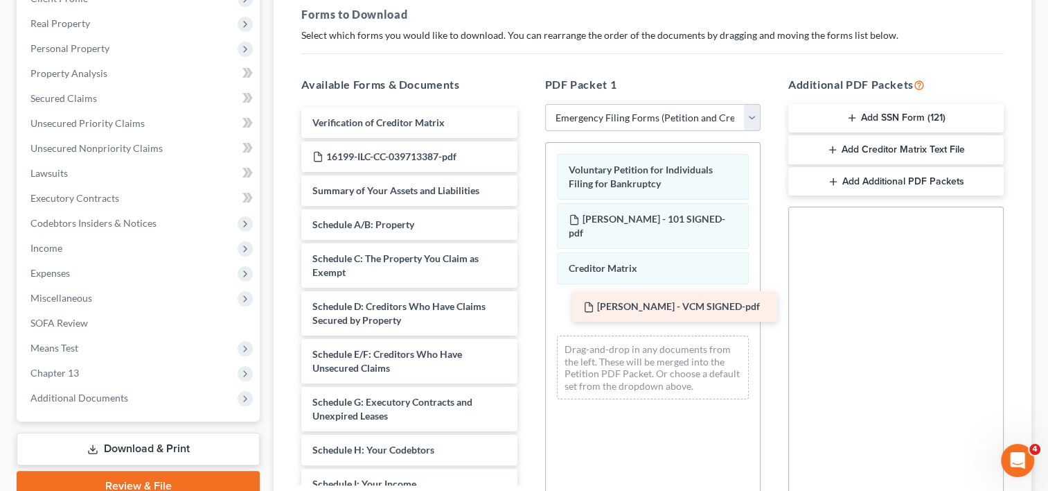
drag, startPoint x: 387, startPoint y: 126, endPoint x: 657, endPoint y: 304, distance: 323.6
click at [528, 304] on div "VERDIRAMO MATTHEW - VCM SIGNED-pdf VERDIRAMO MATTHEW - VCM SIGNED-pdf Verificat…" at bounding box center [409, 432] width 238 height 651
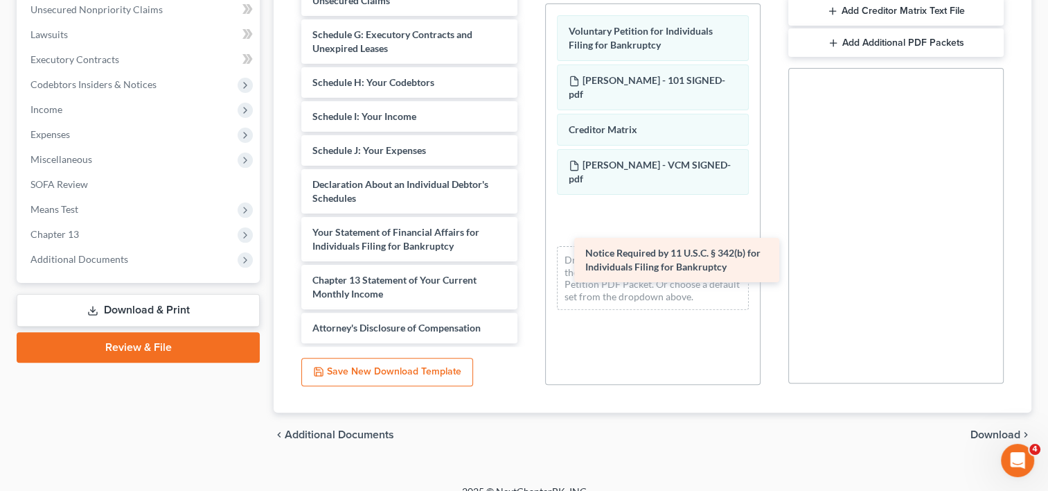
scroll to position [228, 0]
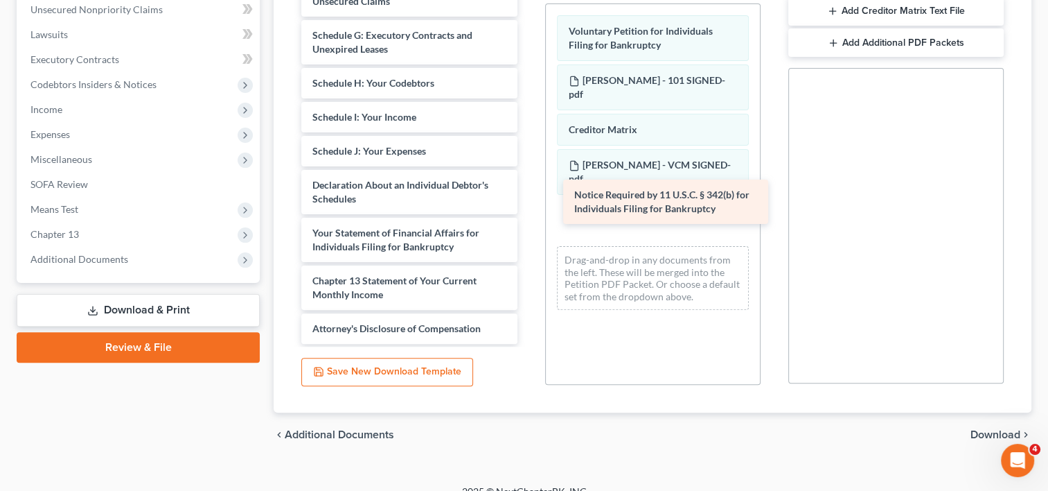
drag, startPoint x: 406, startPoint y: 281, endPoint x: 668, endPoint y: 197, distance: 275.2
click at [528, 197] on div "Notice Required by 11 U.S.C. § 342(b) for Individuals Filing for Bankruptcy Ver…" at bounding box center [409, 42] width 238 height 603
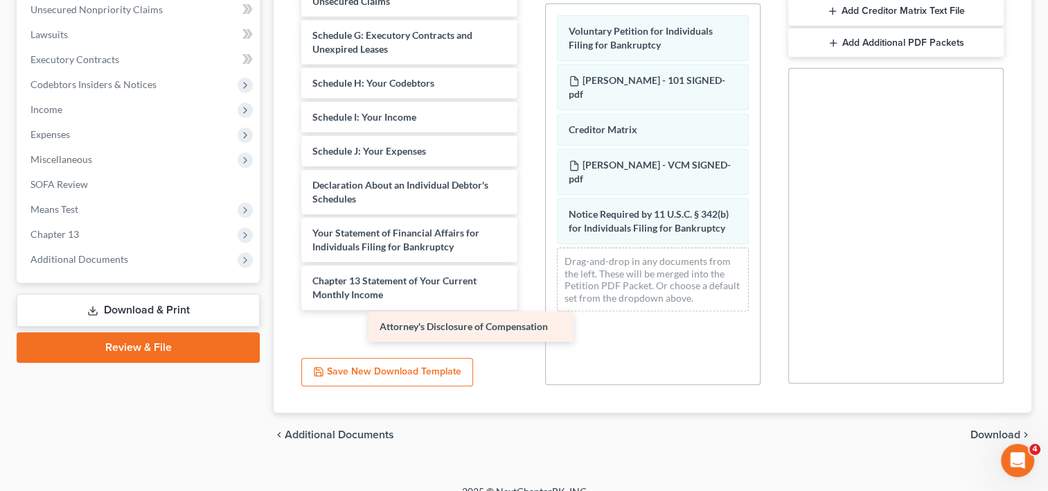
scroll to position [194, 0]
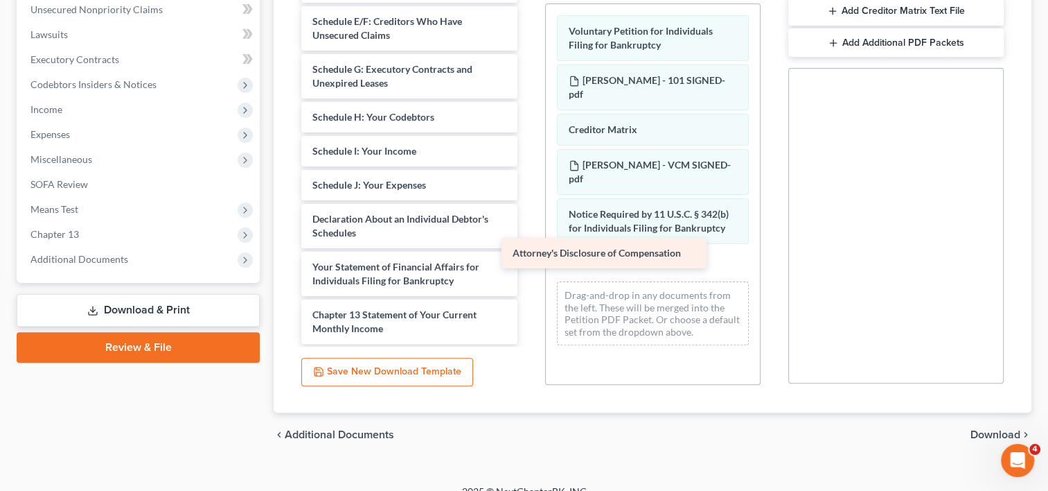
drag, startPoint x: 382, startPoint y: 324, endPoint x: 583, endPoint y: 249, distance: 213.5
click at [528, 249] on div "Attorney's Disclosure of Compensation Verification of Creditor Matrix 16199-ILC…" at bounding box center [409, 59] width 238 height 569
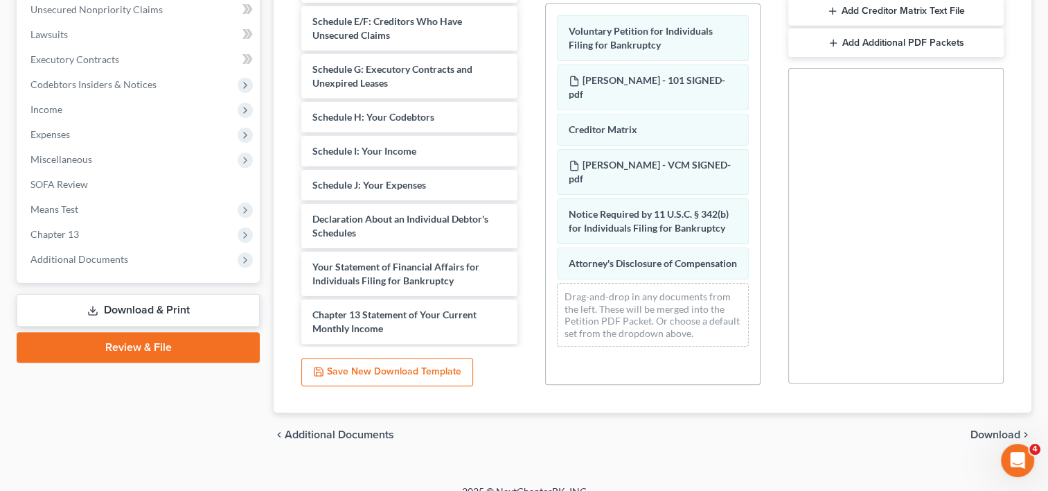
scroll to position [139, 0]
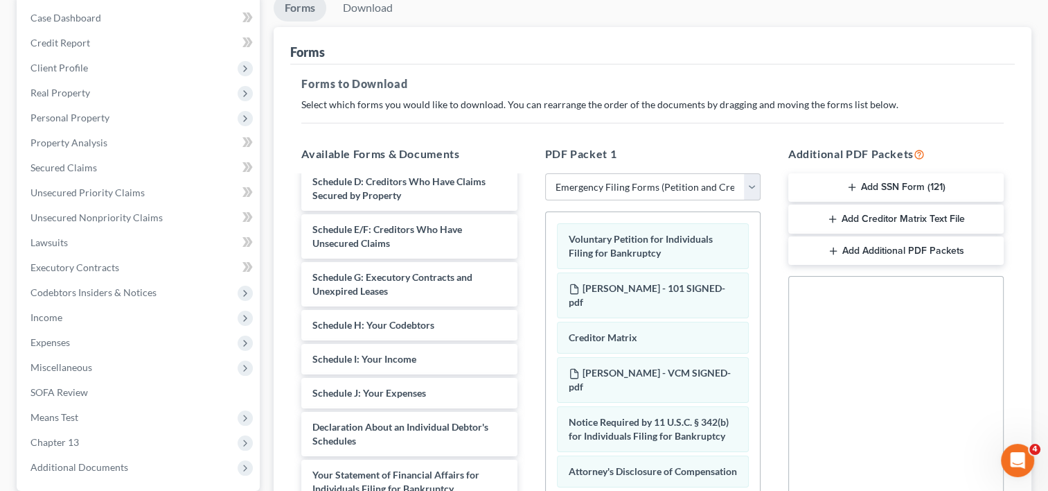
click at [890, 190] on button "Add SSN Form (121)" at bounding box center [895, 187] width 215 height 29
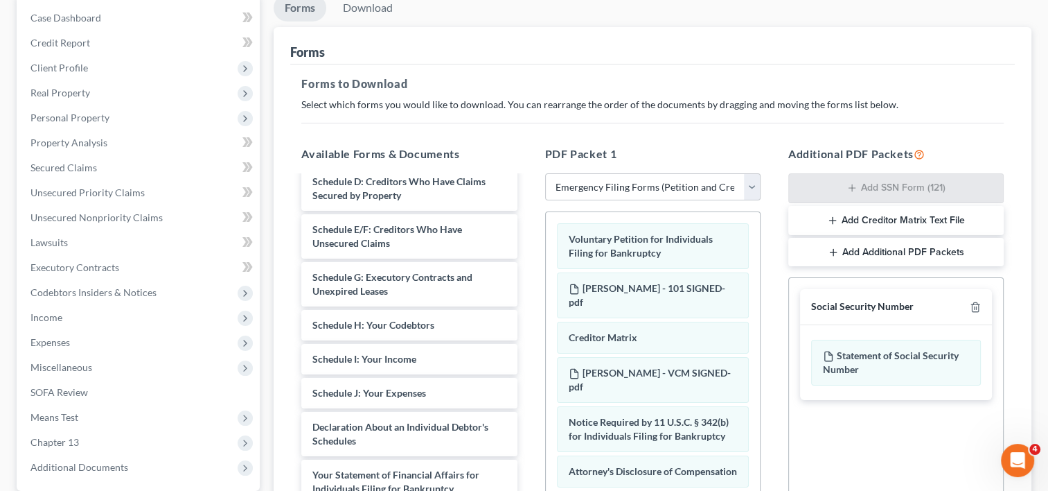
click at [890, 431] on div "Social Security Number Statement of Social Security Number Creditor Matrix Text…" at bounding box center [895, 434] width 215 height 315
click at [1030, 337] on div "Forms Forms to Download Select which forms you would like to download. You can …" at bounding box center [653, 324] width 758 height 594
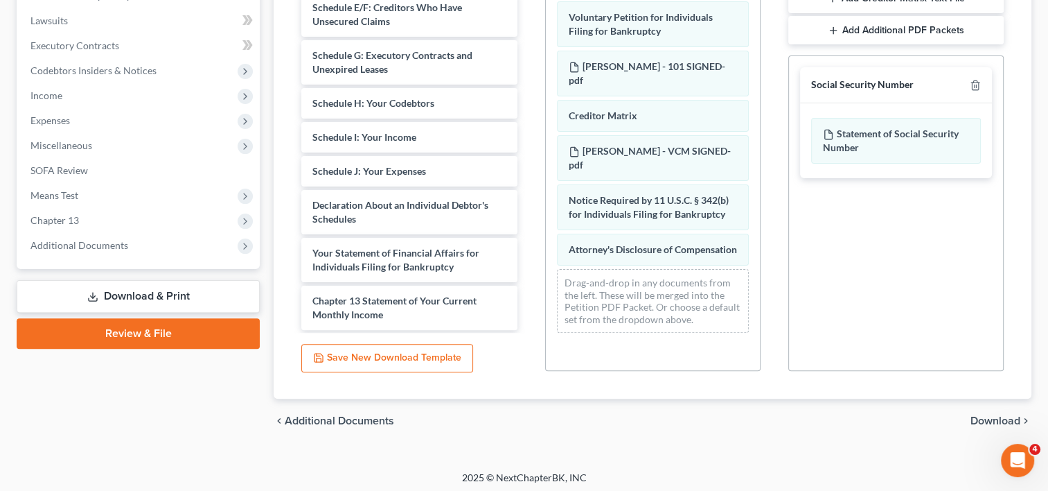
scroll to position [364, 0]
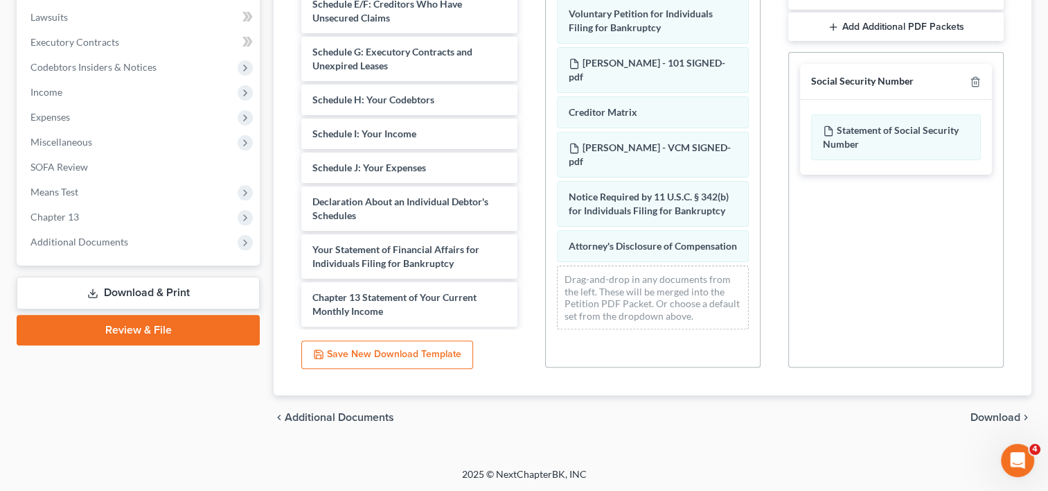
click at [1004, 412] on span "Download" at bounding box center [996, 417] width 50 height 11
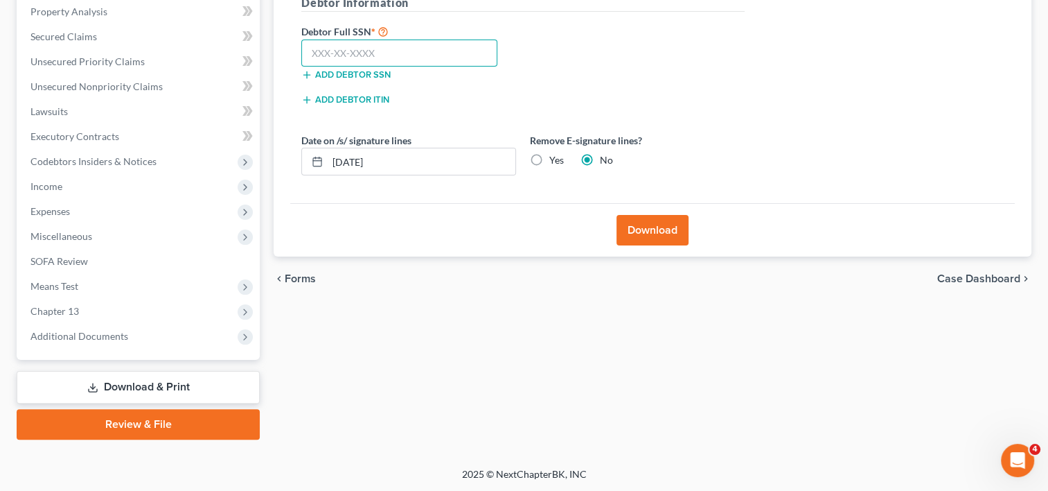
click at [413, 53] on input "text" at bounding box center [399, 53] width 196 height 28
type input "360-82-9267"
click at [359, 159] on input "10/04/2025" at bounding box center [422, 161] width 188 height 26
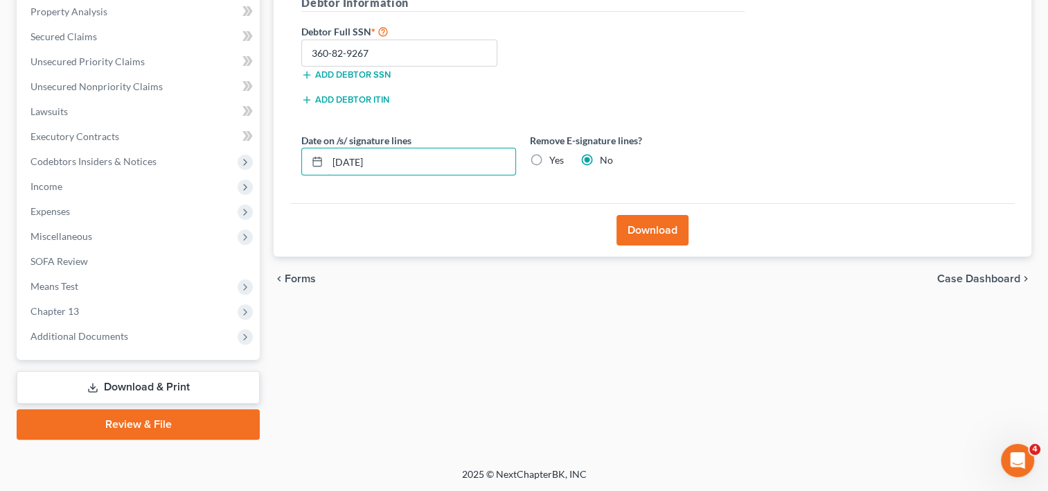
type input "[DATE]"
click at [637, 227] on button "Download" at bounding box center [653, 230] width 72 height 30
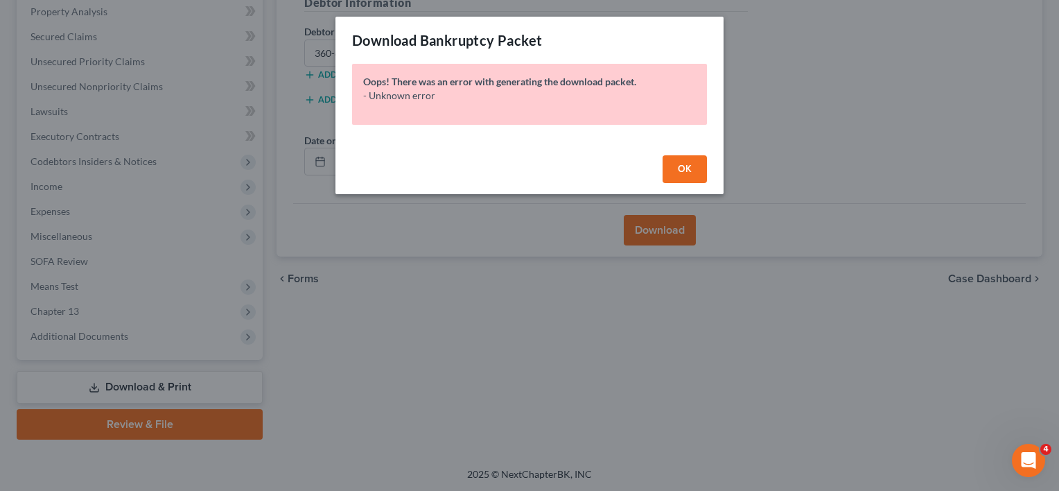
click at [683, 164] on span "OK" at bounding box center [685, 169] width 14 height 12
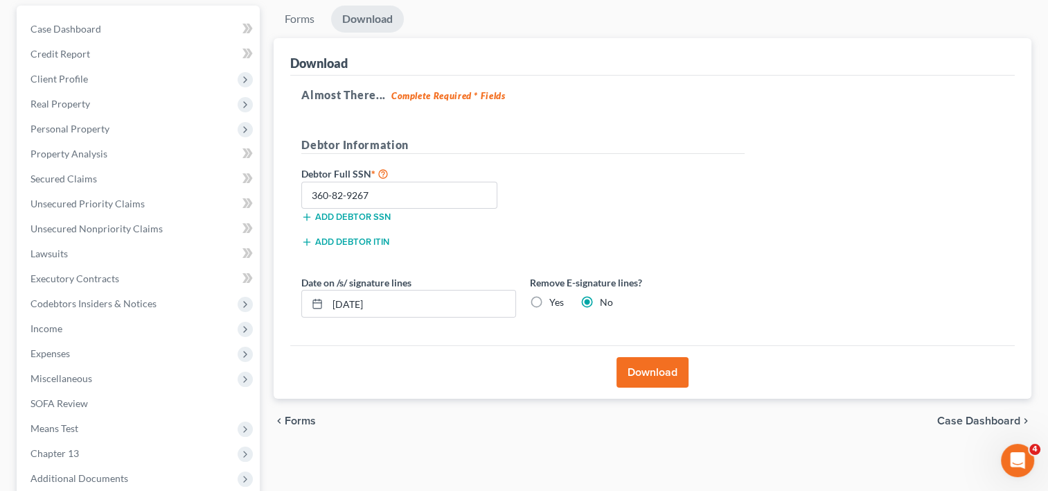
scroll to position [200, 0]
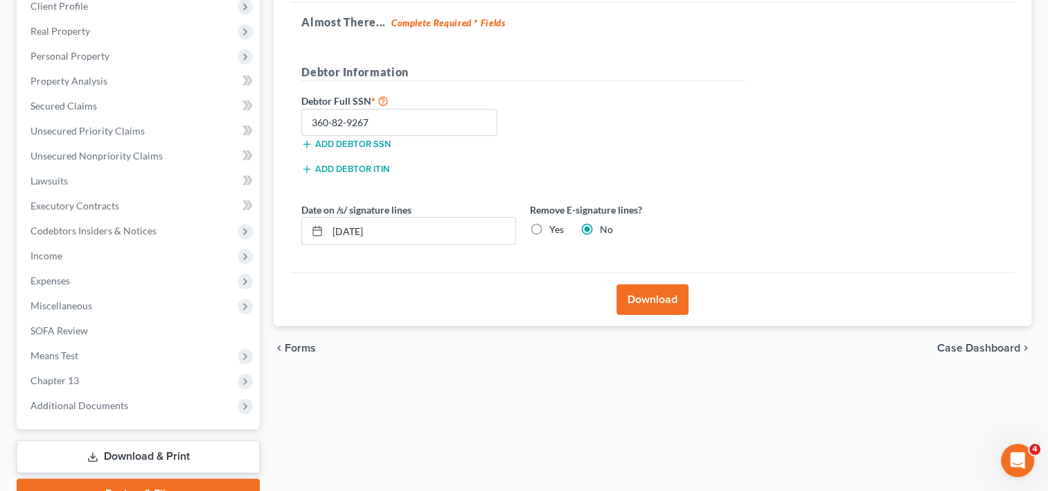
click at [660, 306] on button "Download" at bounding box center [653, 299] width 72 height 30
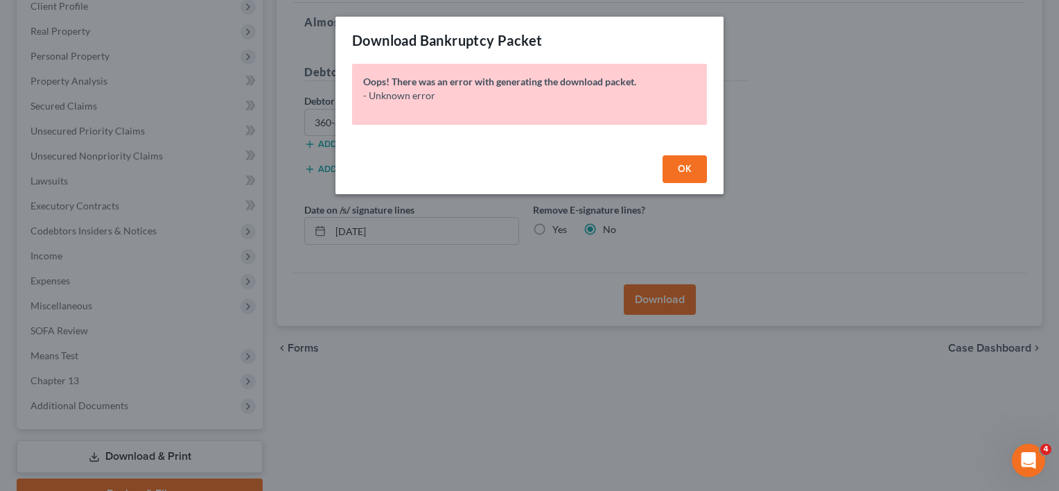
click at [678, 165] on span "OK" at bounding box center [685, 169] width 14 height 12
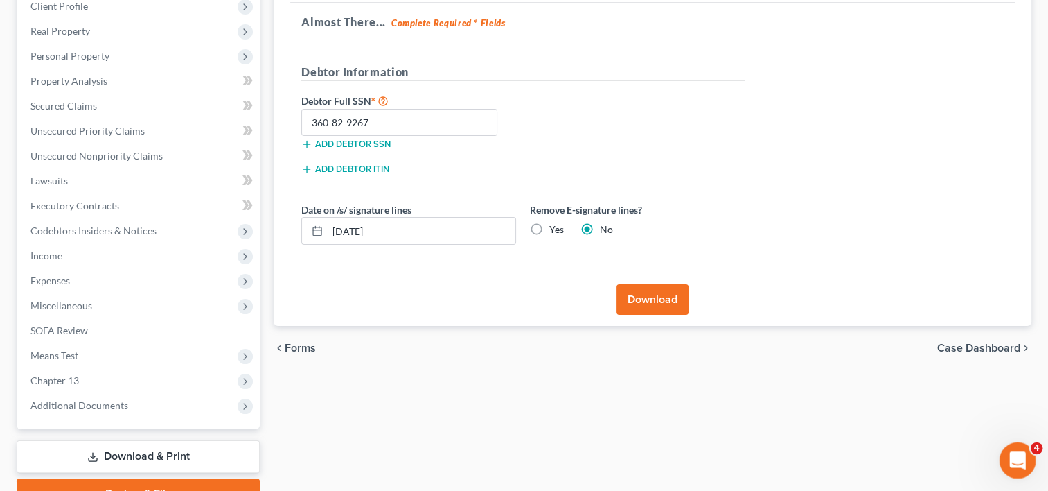
click at [1027, 466] on div "Open Intercom Messenger" at bounding box center [1016, 458] width 46 height 46
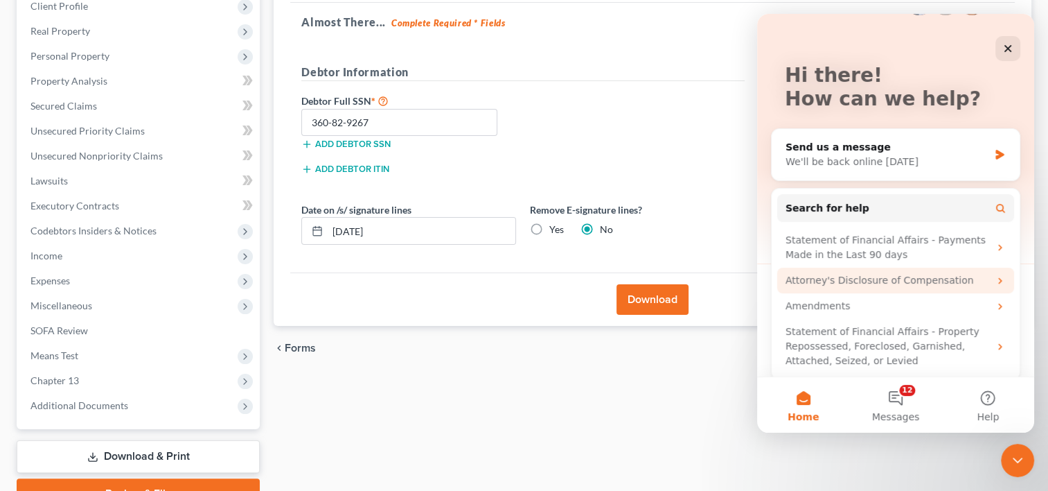
scroll to position [58, 0]
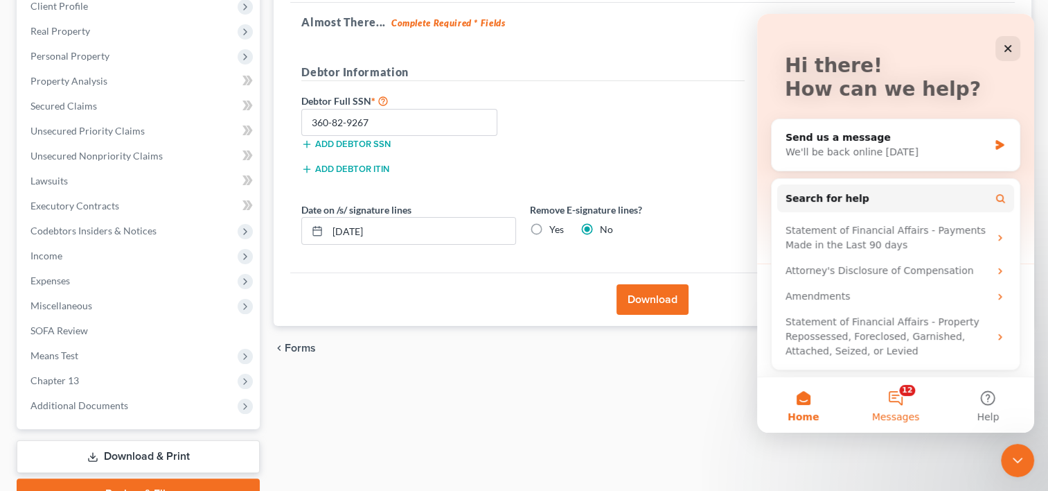
click at [893, 407] on button "12 Messages" at bounding box center [895, 404] width 92 height 55
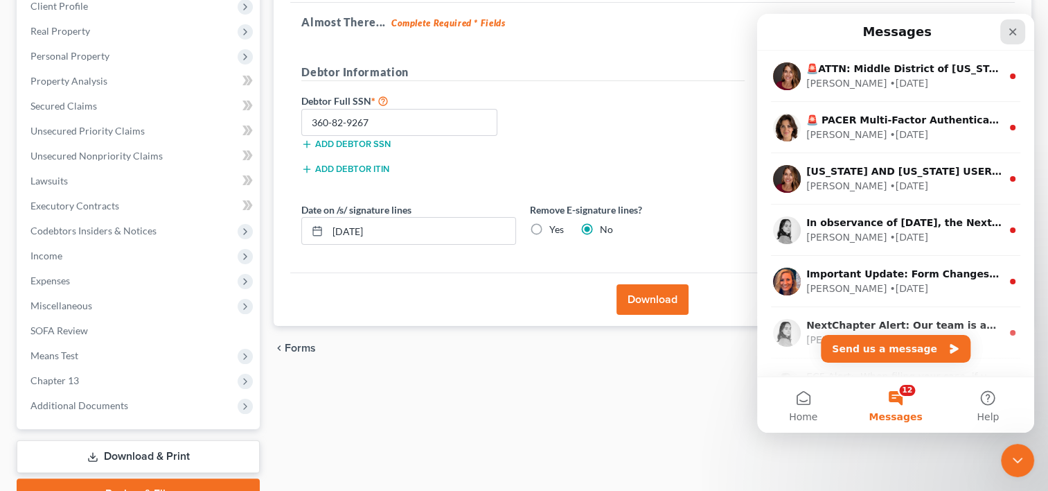
click at [1016, 39] on div "Close" at bounding box center [1012, 31] width 25 height 25
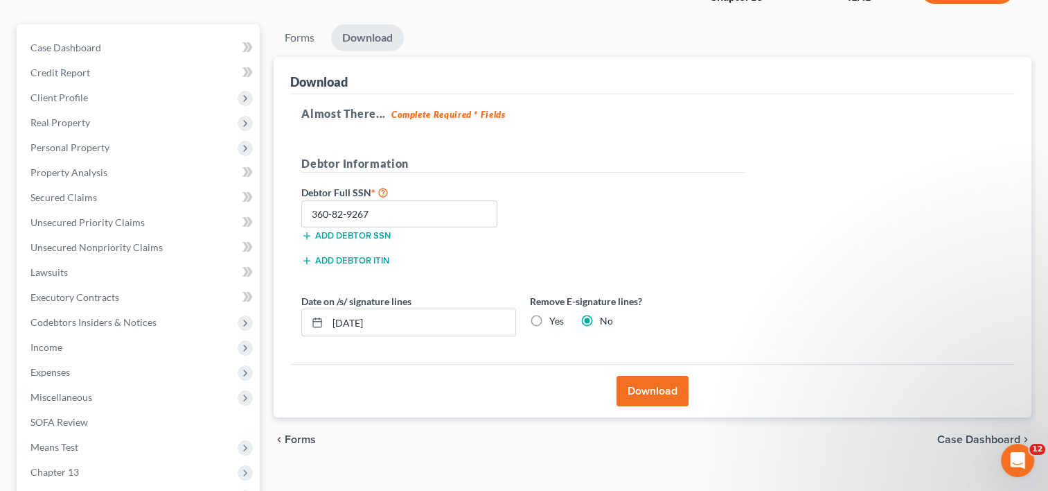
scroll to position [139, 0]
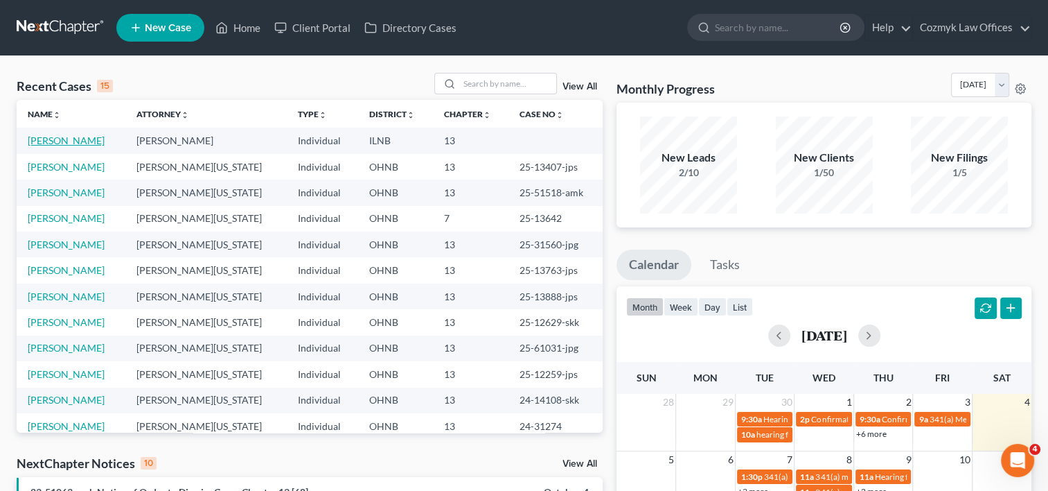
click at [105, 139] on link "[PERSON_NAME]" at bounding box center [66, 140] width 77 height 12
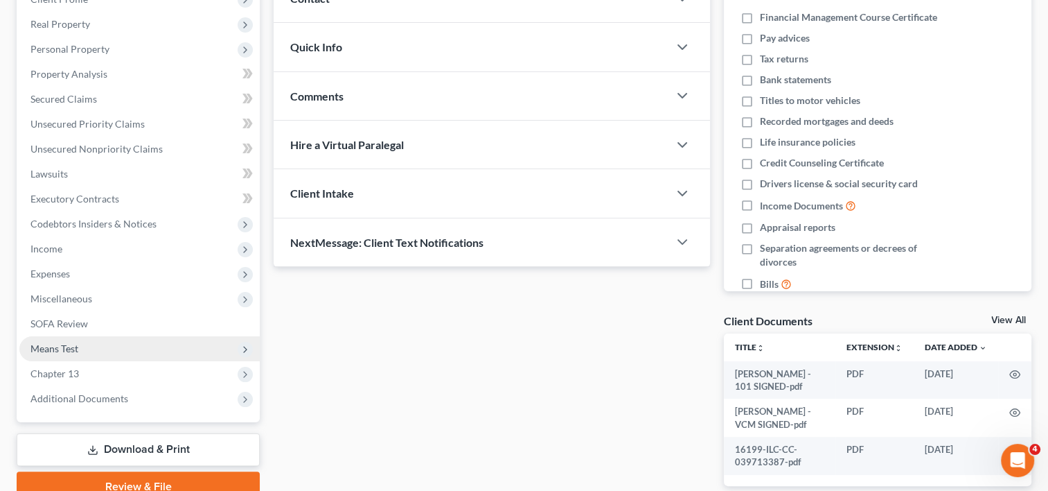
scroll to position [302, 0]
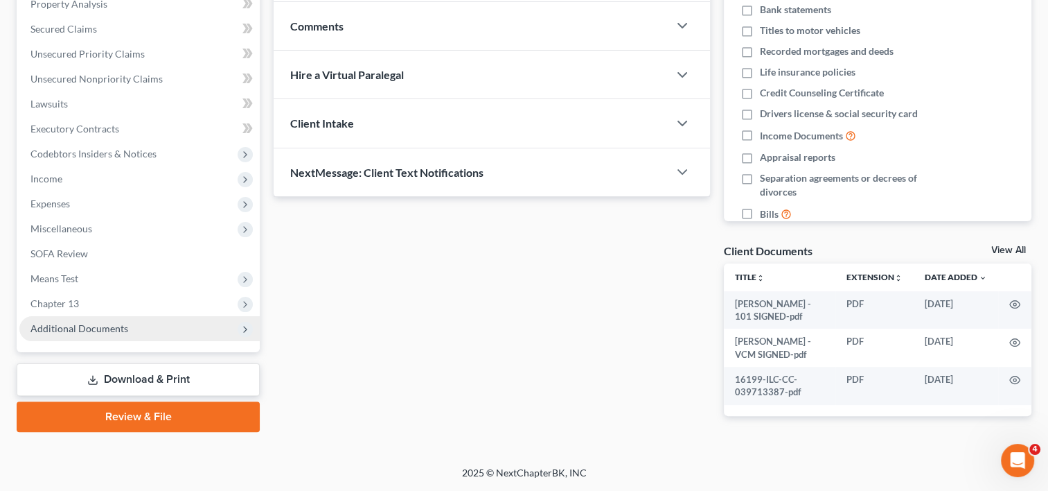
click at [141, 316] on span "Additional Documents" at bounding box center [139, 328] width 240 height 25
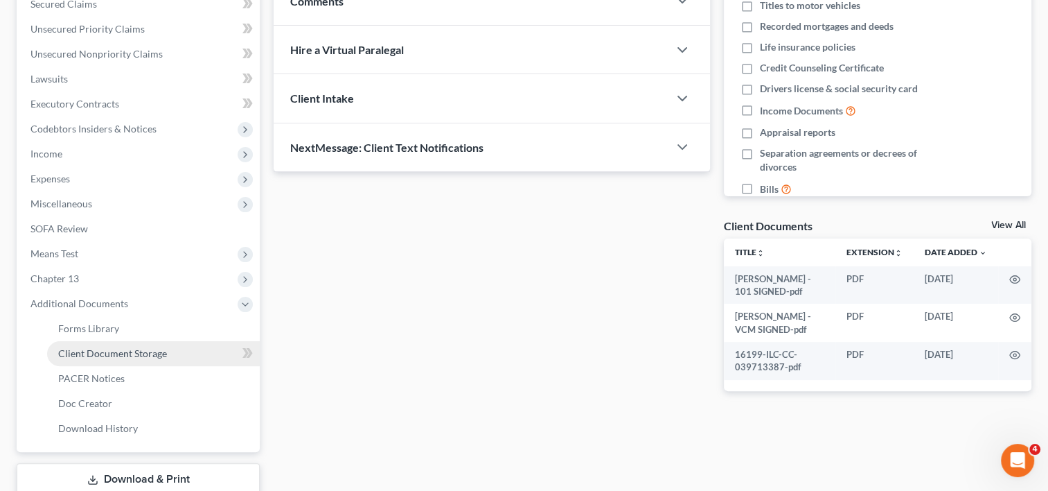
click at [138, 355] on span "Client Document Storage" at bounding box center [112, 353] width 109 height 12
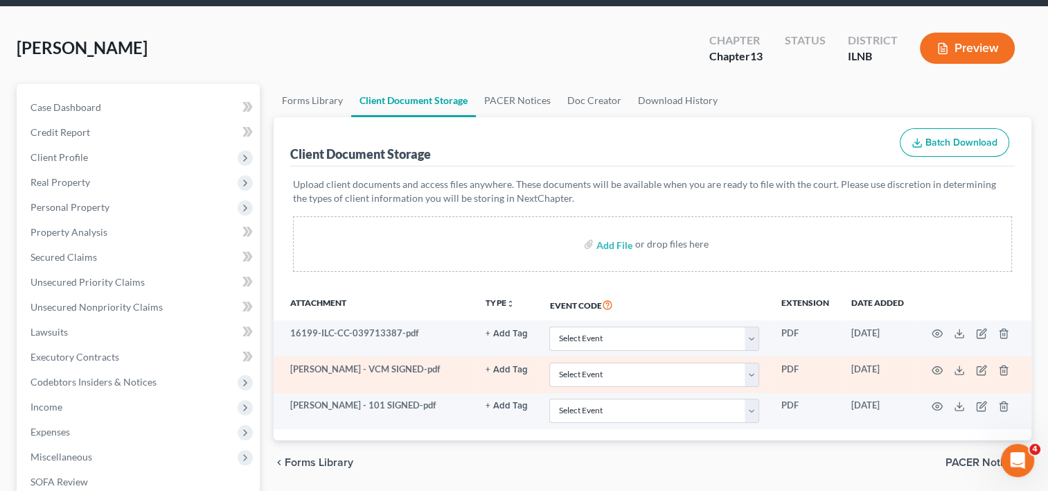
scroll to position [69, 0]
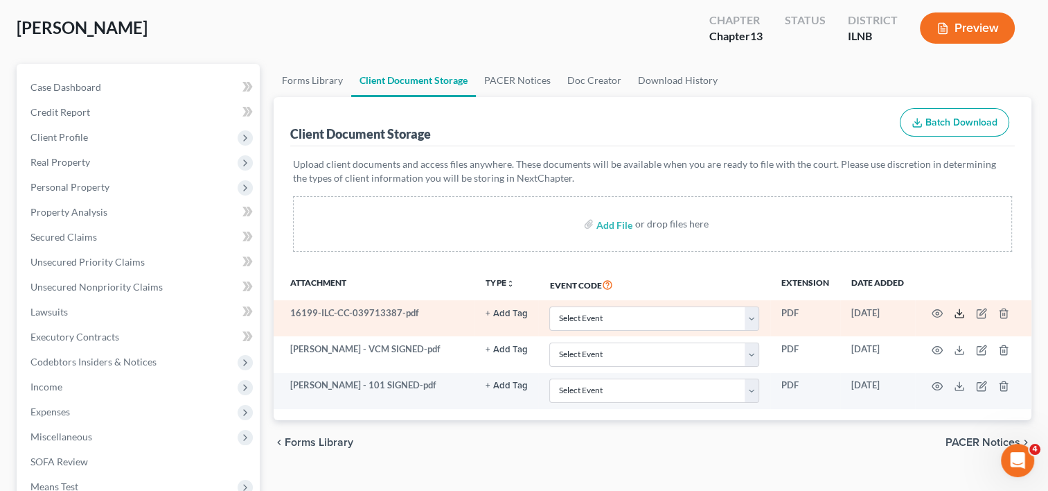
click at [962, 314] on icon at bounding box center [959, 313] width 11 height 11
